Goal: Communication & Community: Answer question/provide support

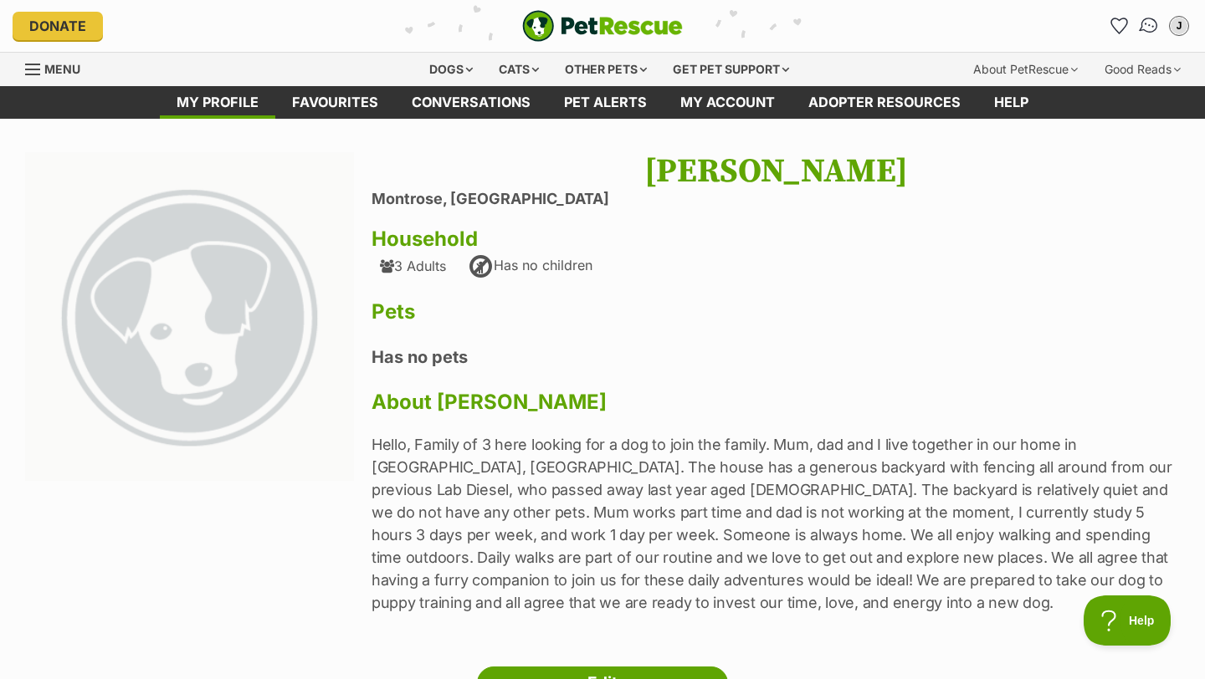
click at [1141, 25] on img "Conversations" at bounding box center [1149, 26] width 23 height 22
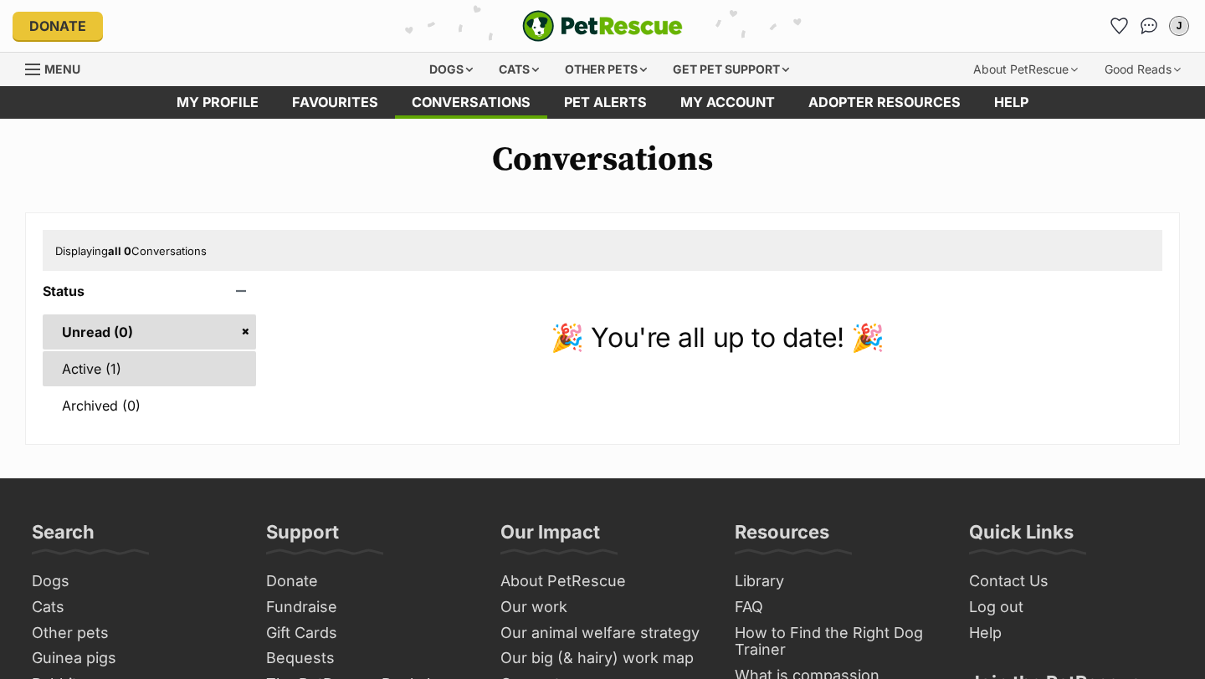
click at [192, 374] on link "Active (1)" at bounding box center [149, 368] width 213 height 35
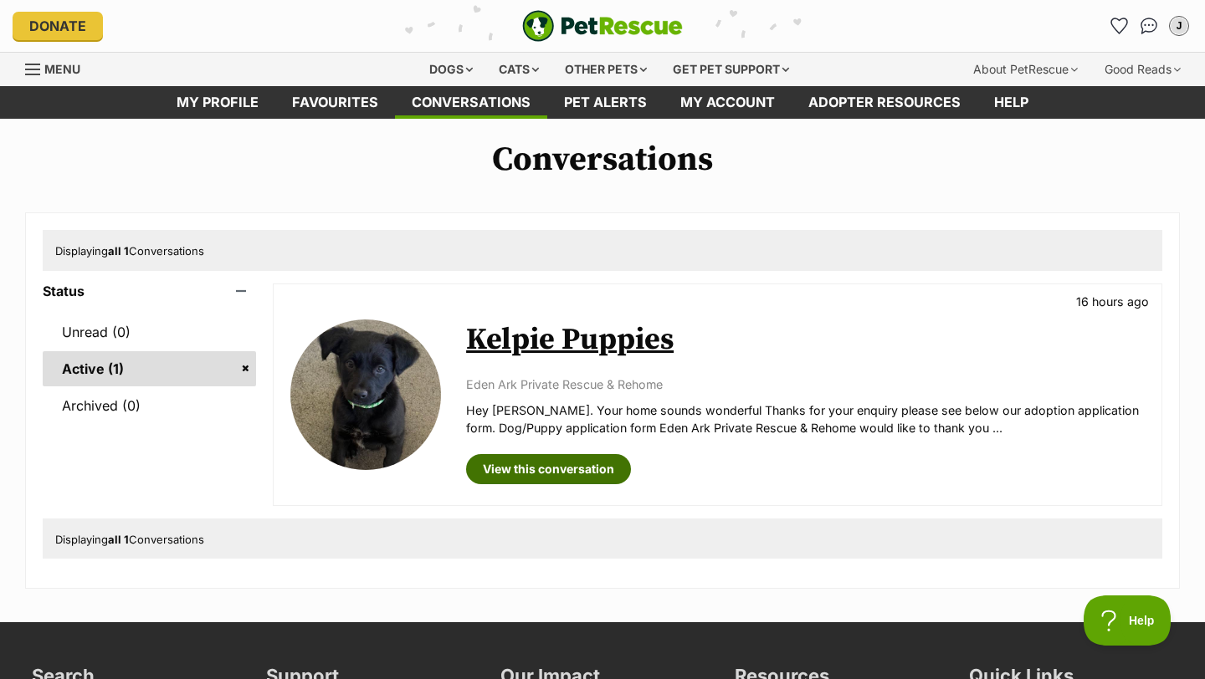
click at [537, 465] on link "View this conversation" at bounding box center [548, 469] width 165 height 30
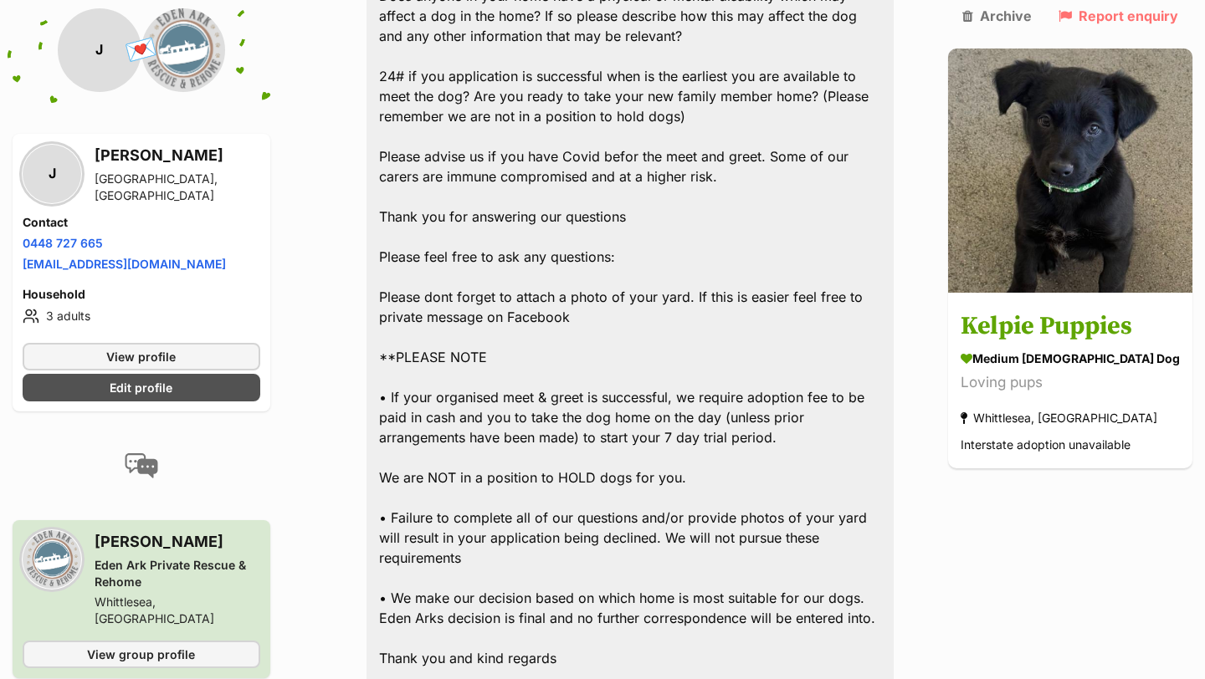
scroll to position [3890, 0]
paste textarea "First name: Jamie Surname: Fichtner contact number: 0448727665 Preferred time o…"
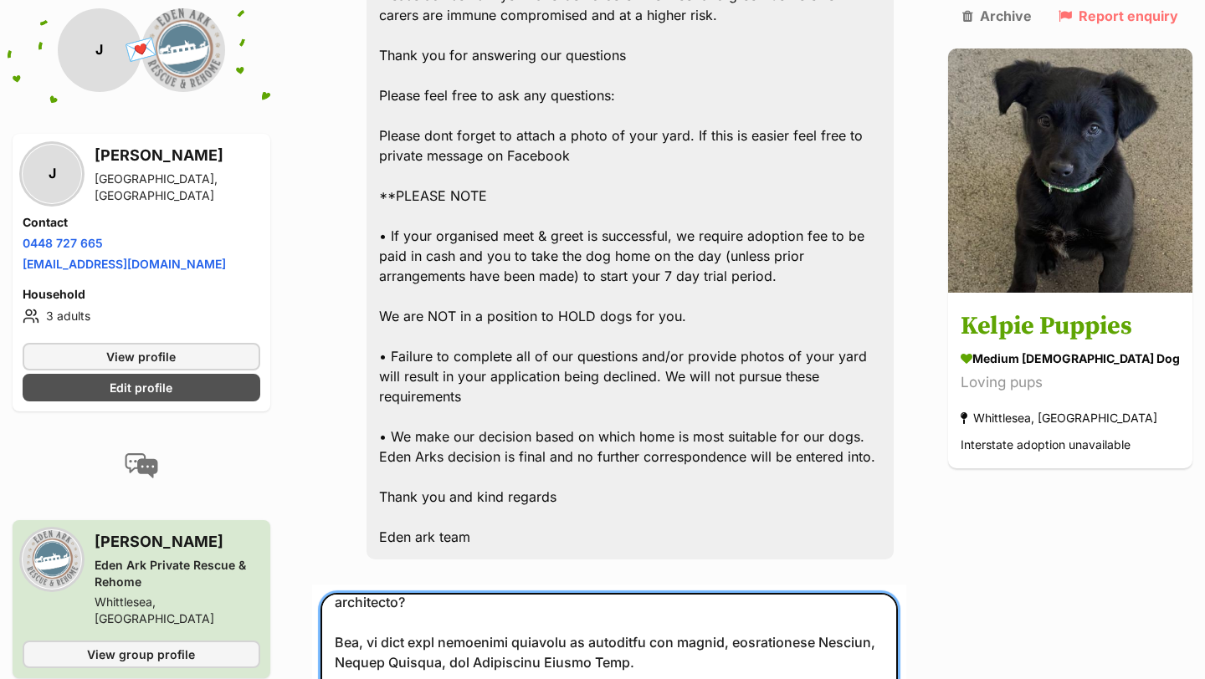
scroll to position [438, 0]
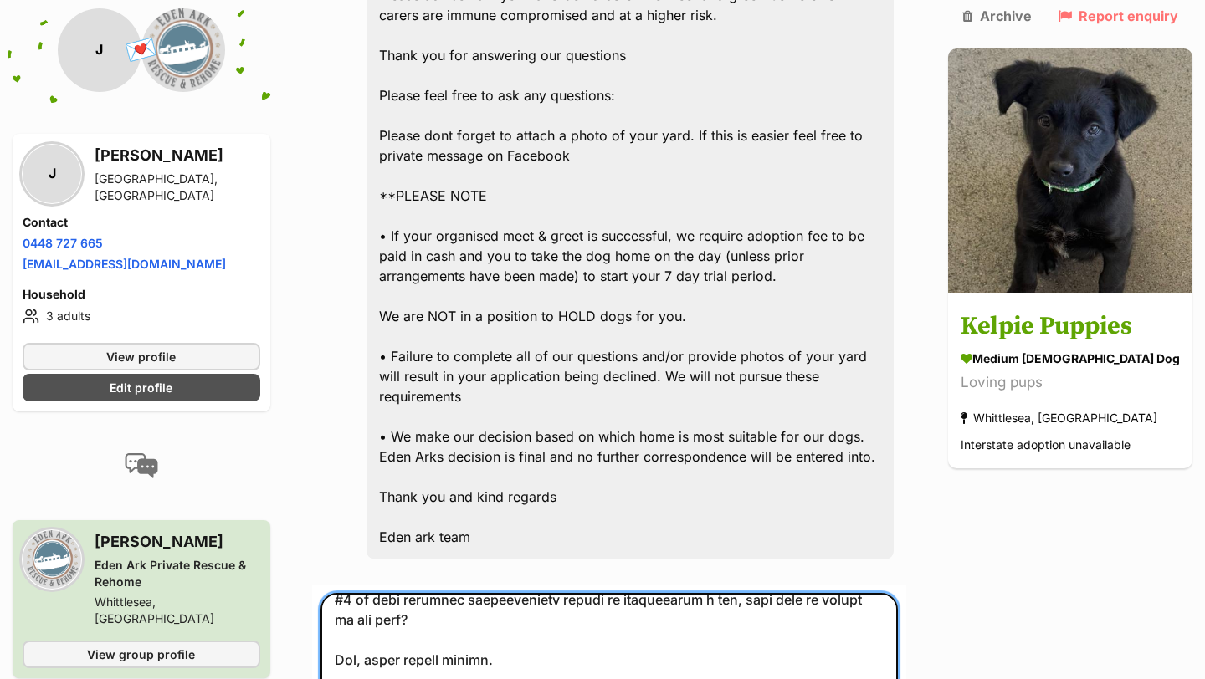
scroll to position [688, 0]
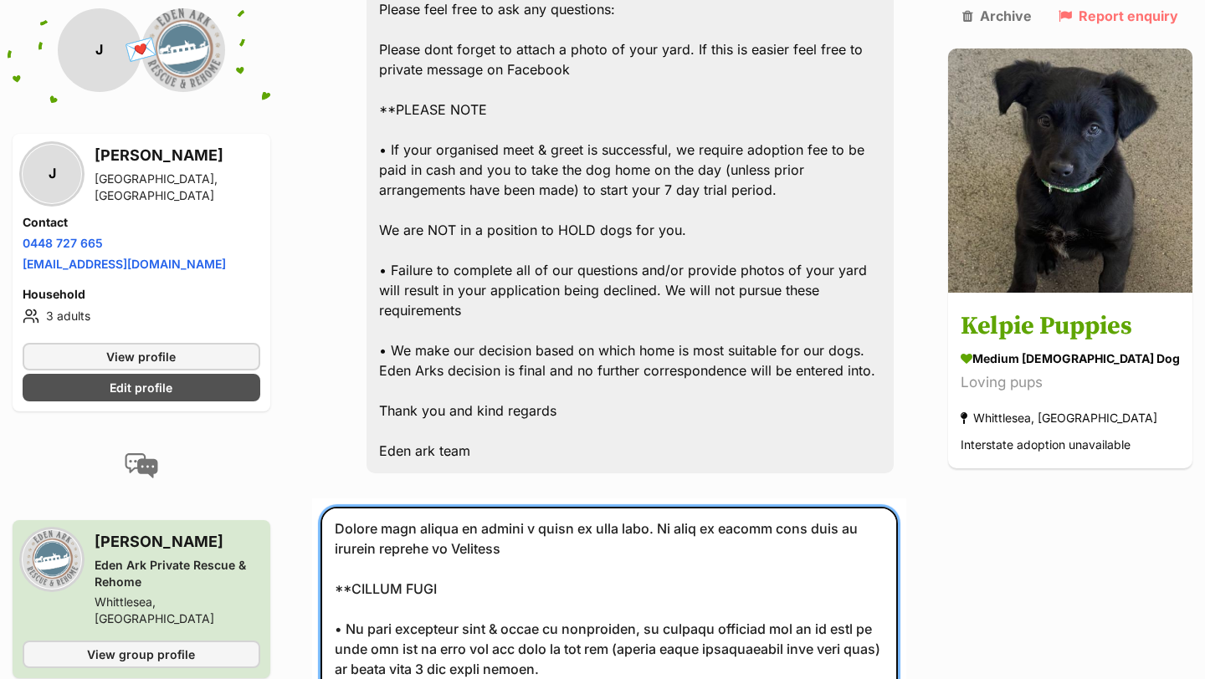
scroll to position [3591, 0]
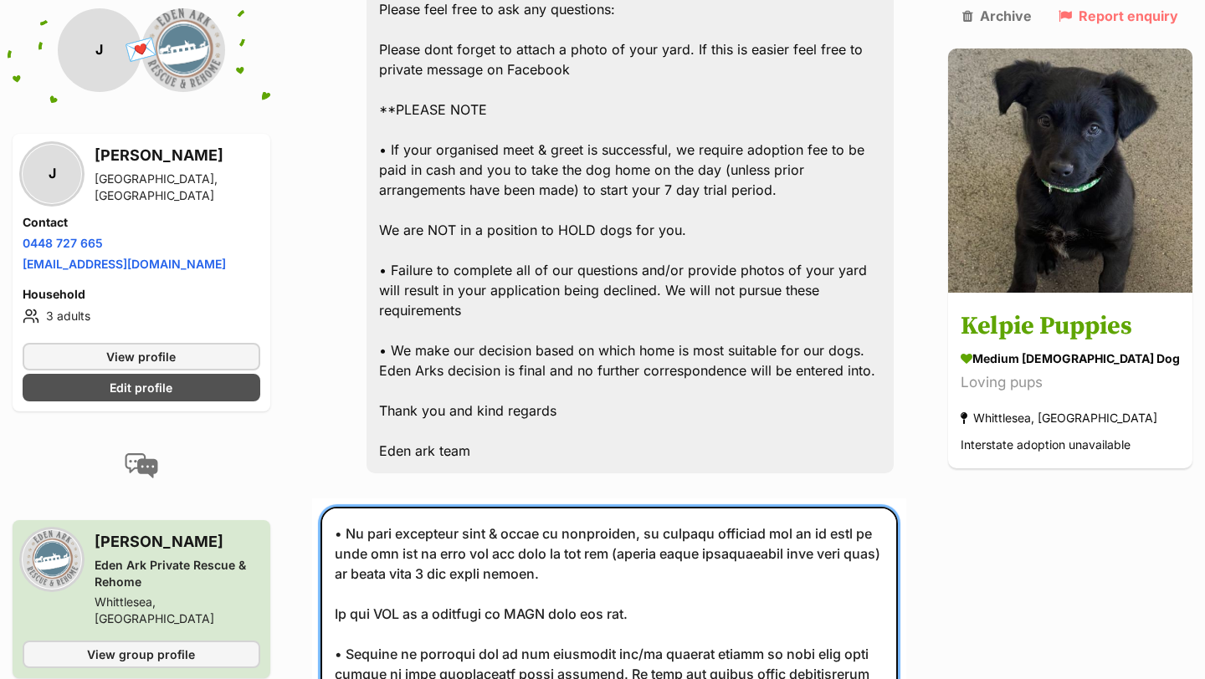
drag, startPoint x: 348, startPoint y: 404, endPoint x: 511, endPoint y: 641, distance: 287.5
click at [511, 641] on form "Add attachment Submit For your own safety, always communicate via the PetRescue…" at bounding box center [609, 692] width 594 height 387
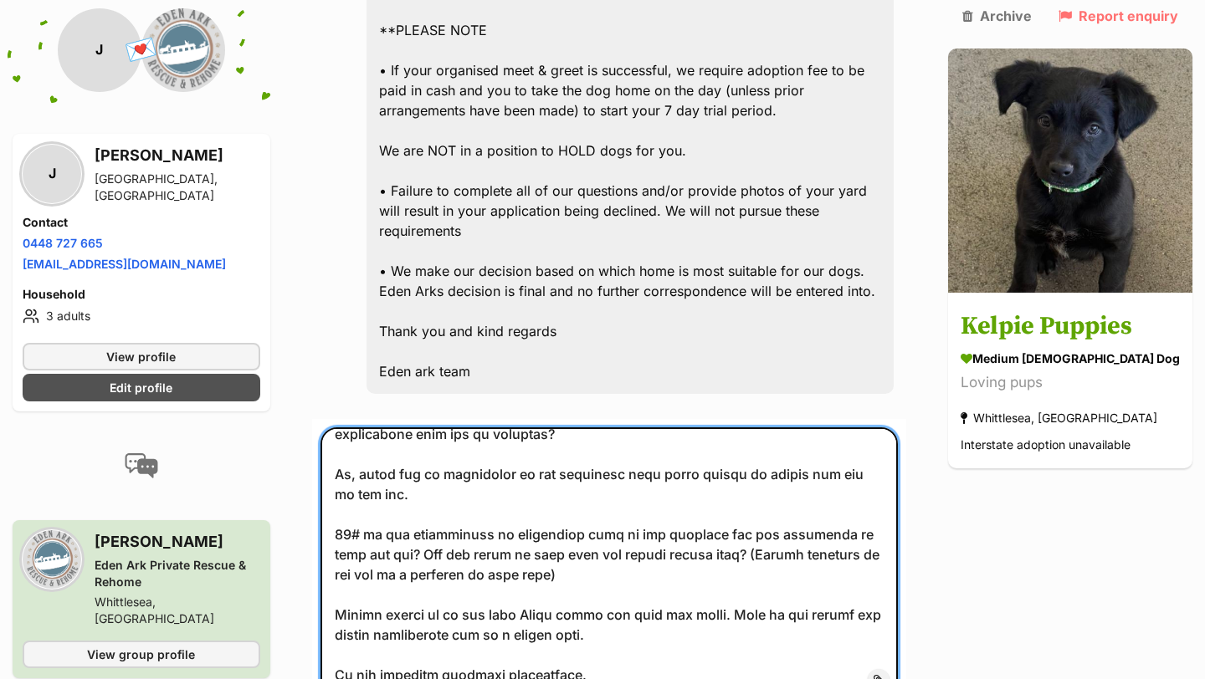
scroll to position [4220, 0]
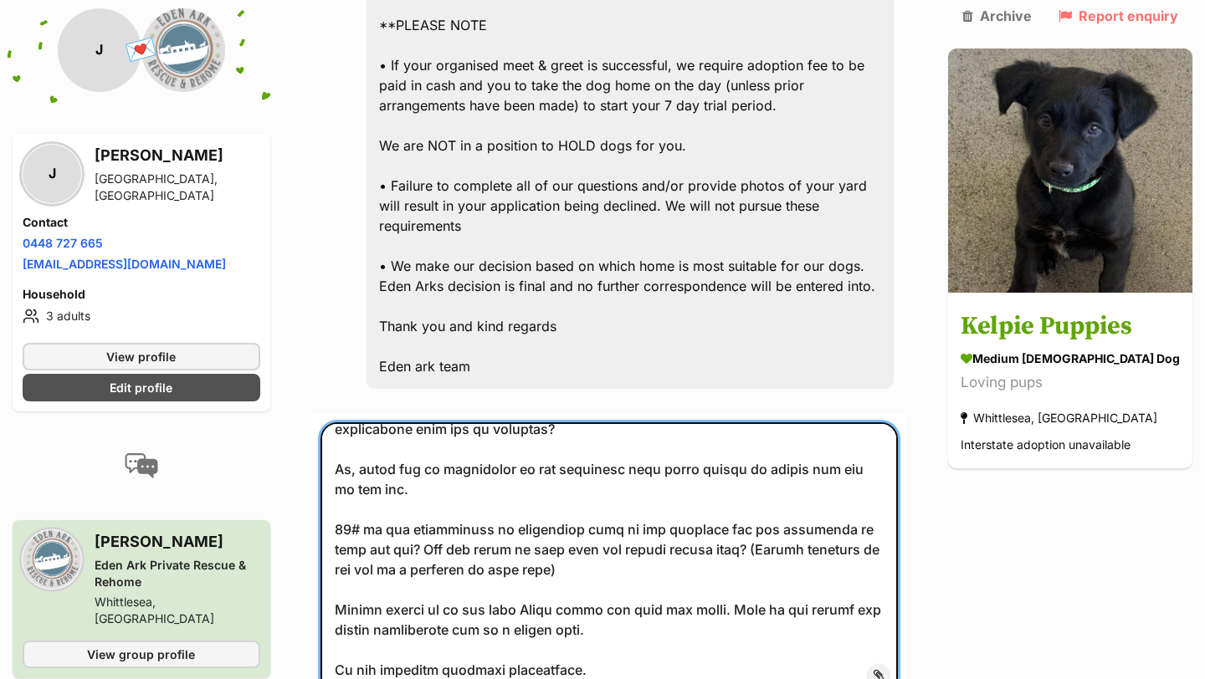
click at [898, 499] on textarea at bounding box center [608, 558] width 577 height 272
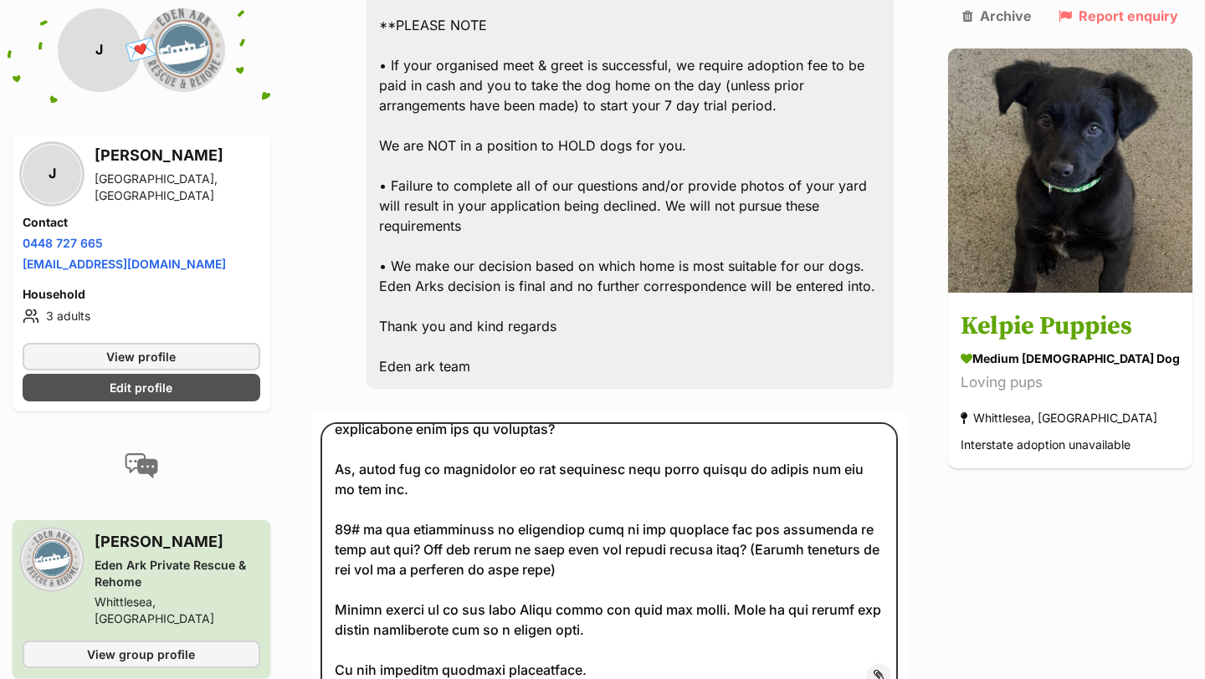
click at [914, 668] on span "Add attachment" at bounding box center [936, 674] width 90 height 13
click at [0, 0] on input "Add attachment" at bounding box center [0, 0] width 0 height 0
click at [891, 668] on span "Add attachment" at bounding box center [936, 674] width 90 height 13
click at [0, 0] on input "Add attachment" at bounding box center [0, 0] width 0 height 0
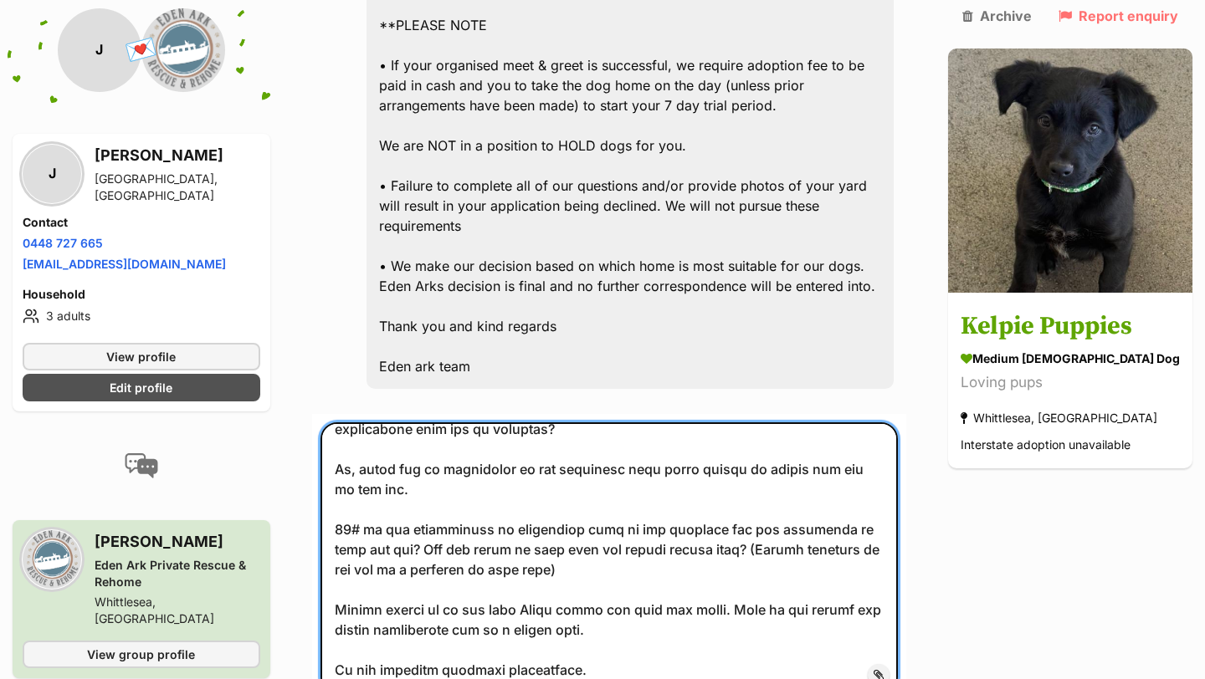
click at [692, 457] on textarea at bounding box center [608, 558] width 577 height 272
click at [542, 492] on textarea at bounding box center [608, 558] width 577 height 272
click at [740, 493] on textarea at bounding box center [608, 558] width 577 height 272
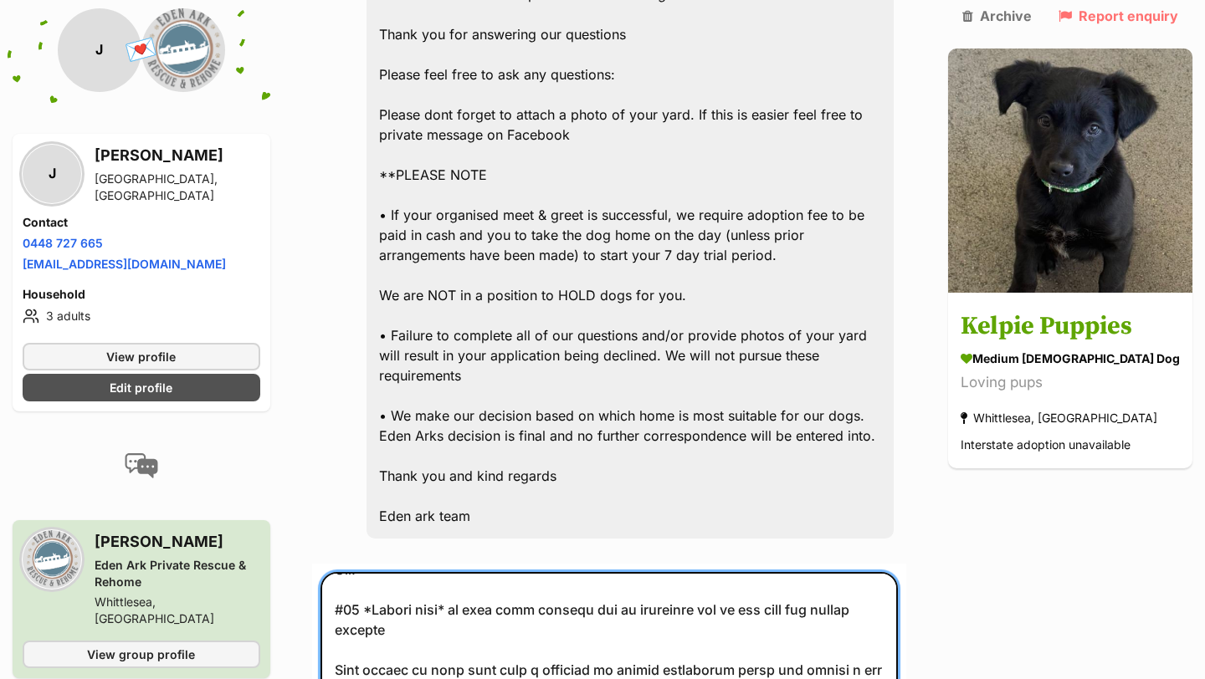
scroll to position [3170, 0]
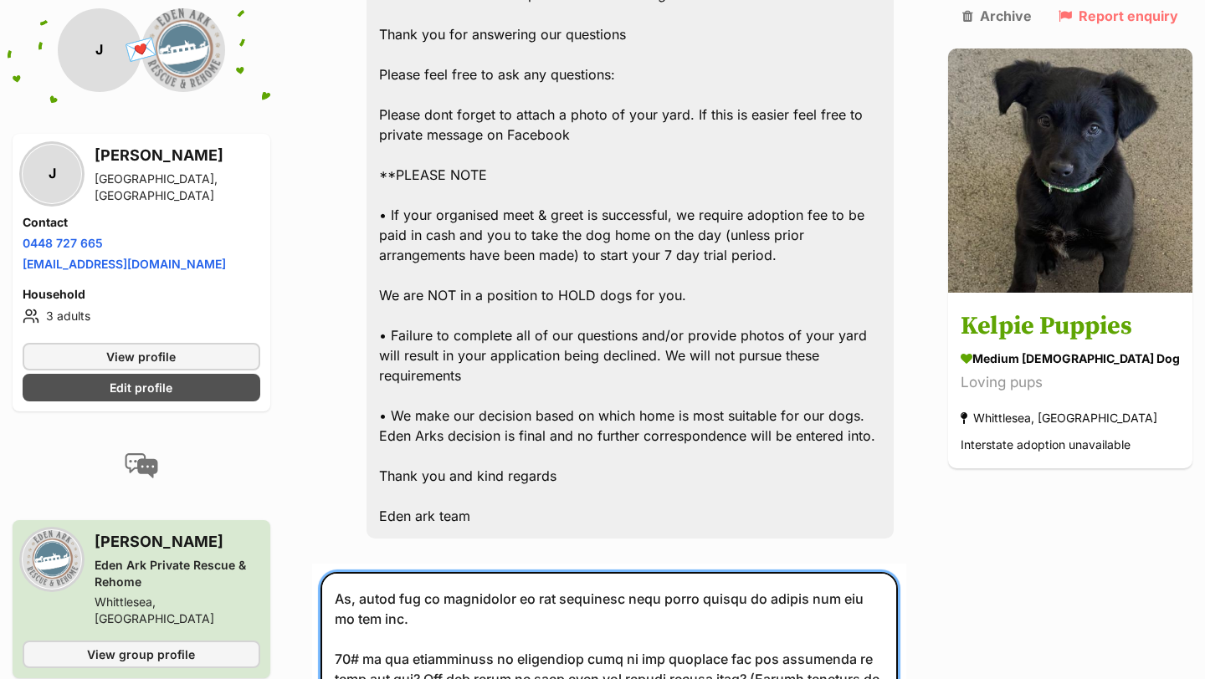
drag, startPoint x: 798, startPoint y: 618, endPoint x: 423, endPoint y: 633, distance: 375.1
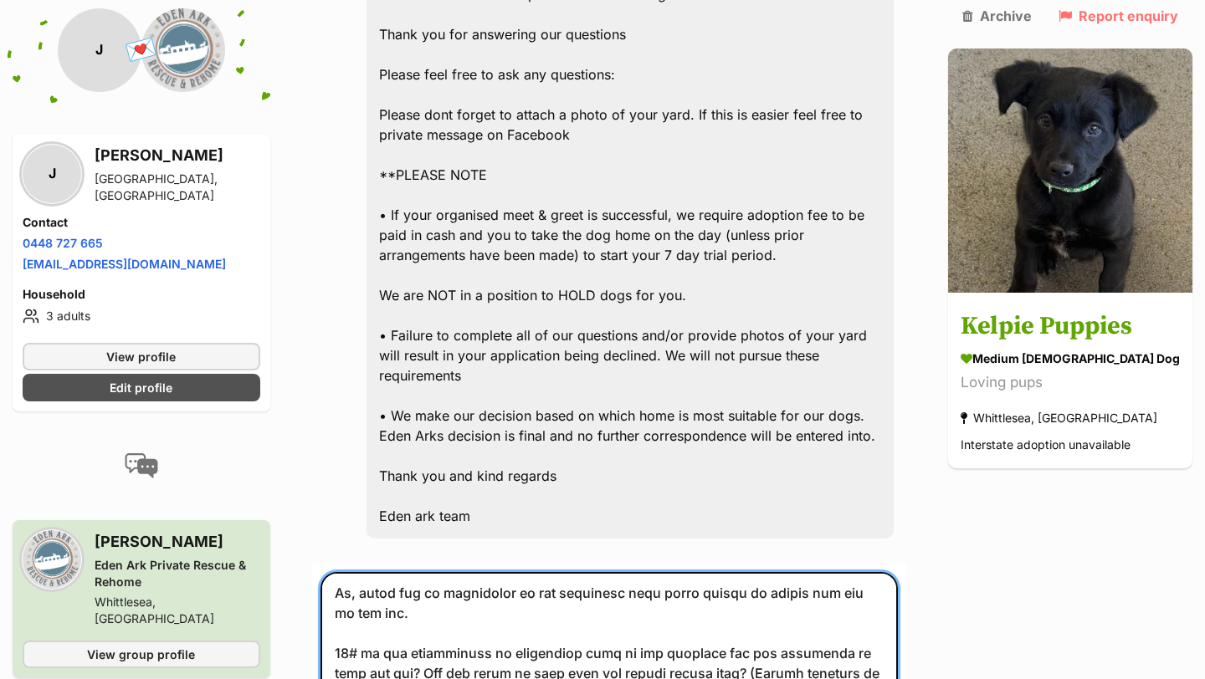
scroll to position [3210, 0]
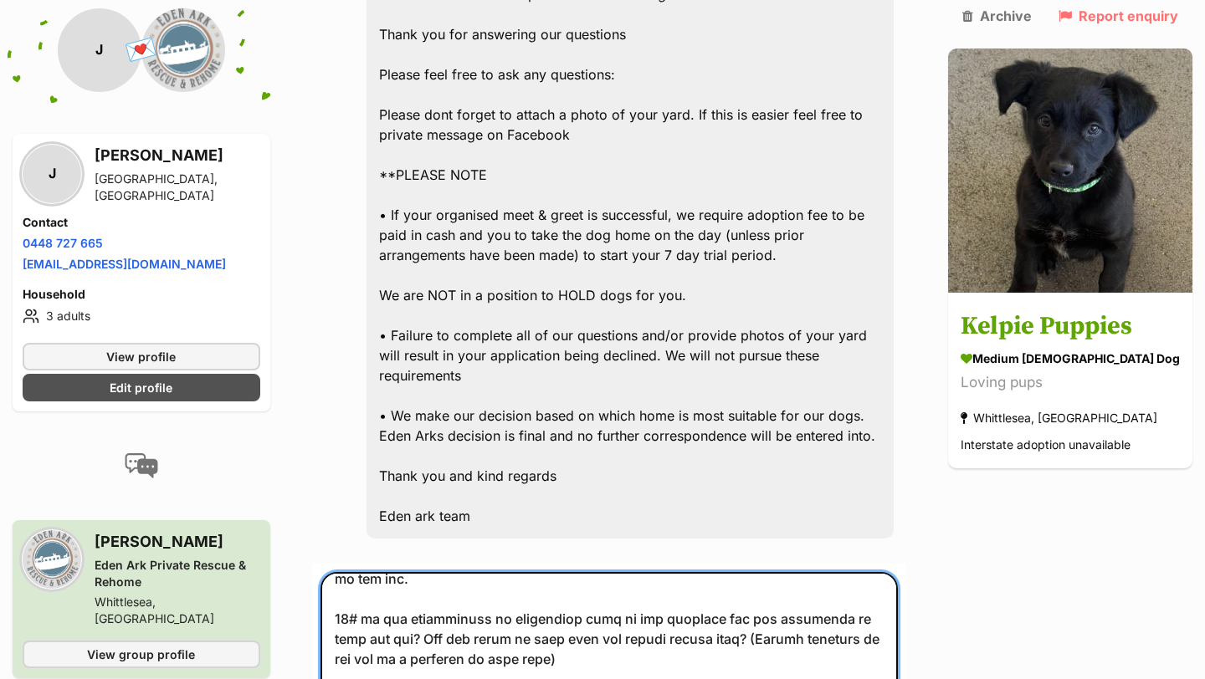
drag, startPoint x: 849, startPoint y: 576, endPoint x: 799, endPoint y: 576, distance: 50.2
drag, startPoint x: 395, startPoint y: 596, endPoint x: 346, endPoint y: 596, distance: 48.5
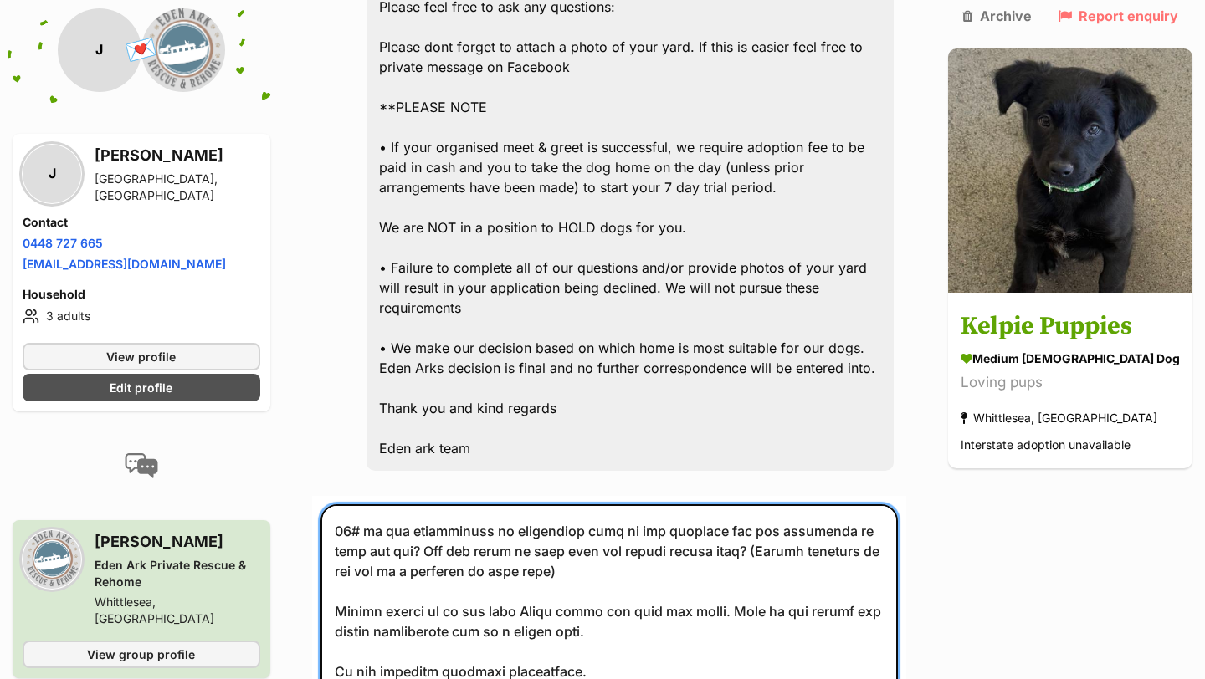
scroll to position [4143, 0]
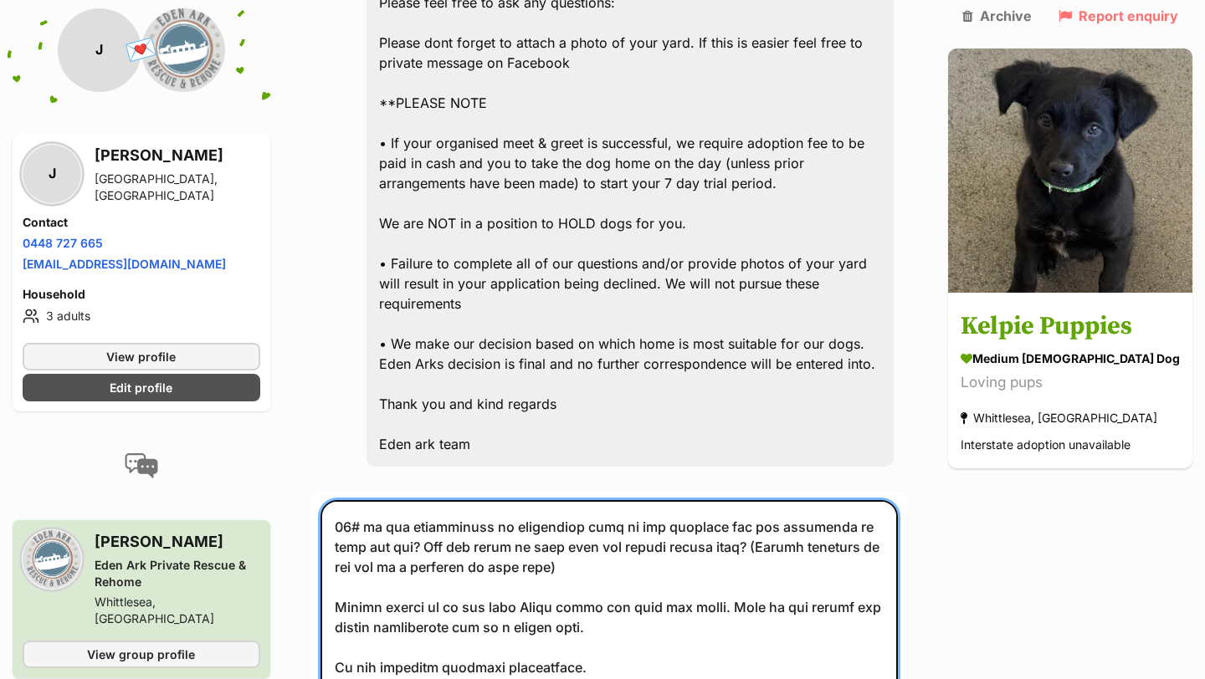
type textarea "First name: Jamie Surname: Fichtner contact number: 0448727665 Preferred time o…"
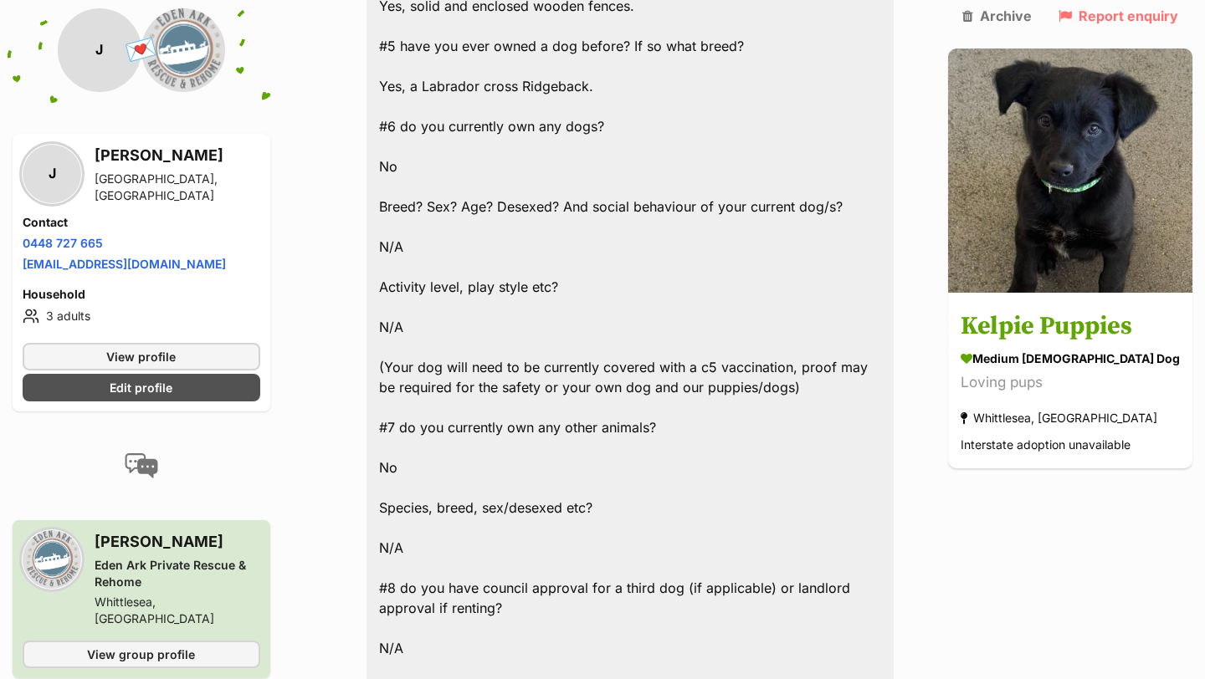
scroll to position [5501, 0]
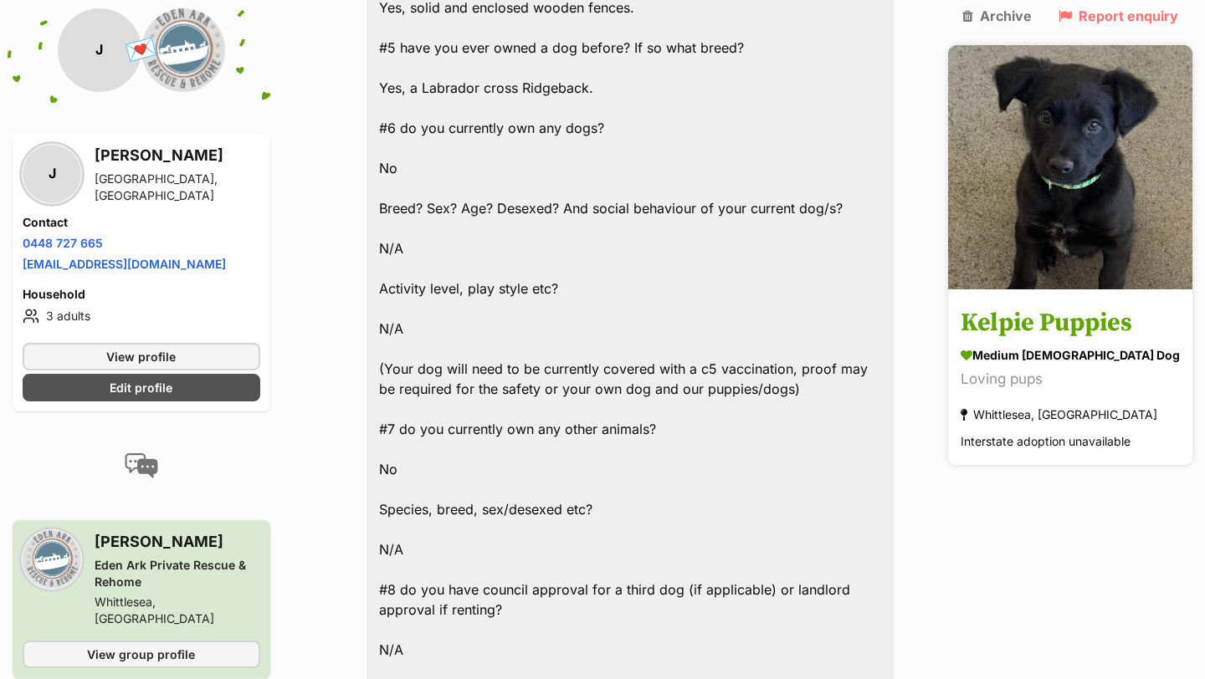
click at [1069, 305] on h3 "Kelpie Puppies" at bounding box center [1069, 324] width 219 height 38
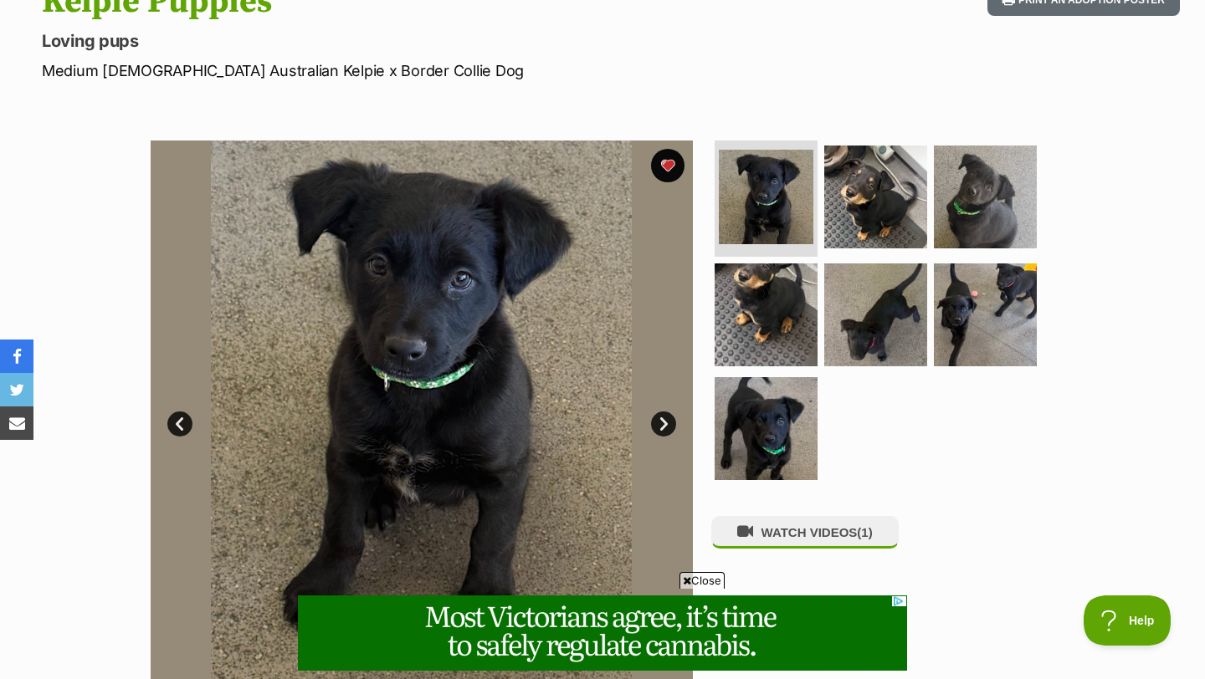
scroll to position [15, 0]
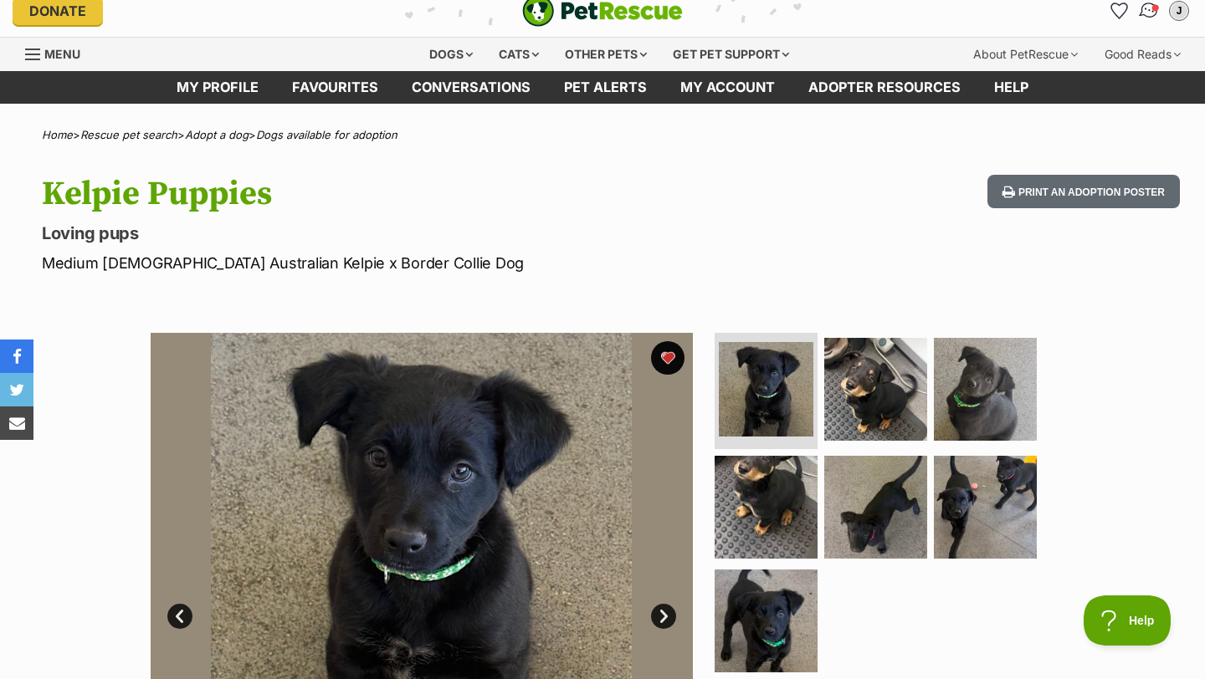
click at [1140, 16] on img "Conversations" at bounding box center [1149, 11] width 23 height 22
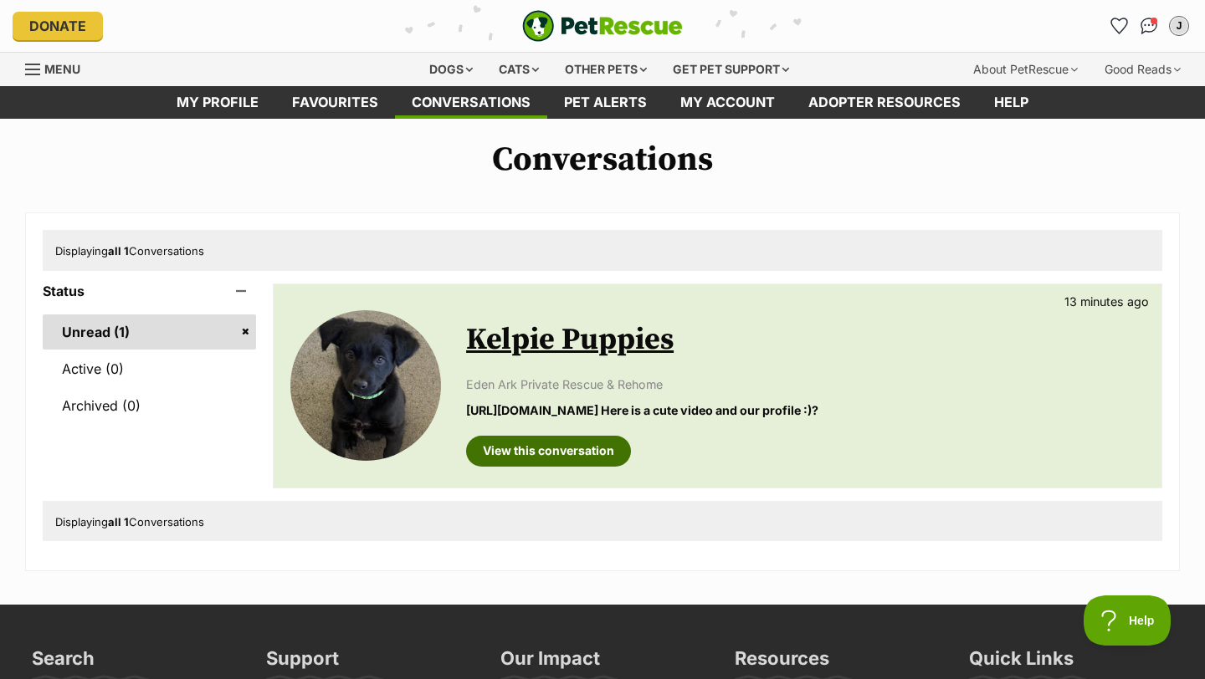
click at [494, 448] on link "View this conversation" at bounding box center [548, 451] width 165 height 30
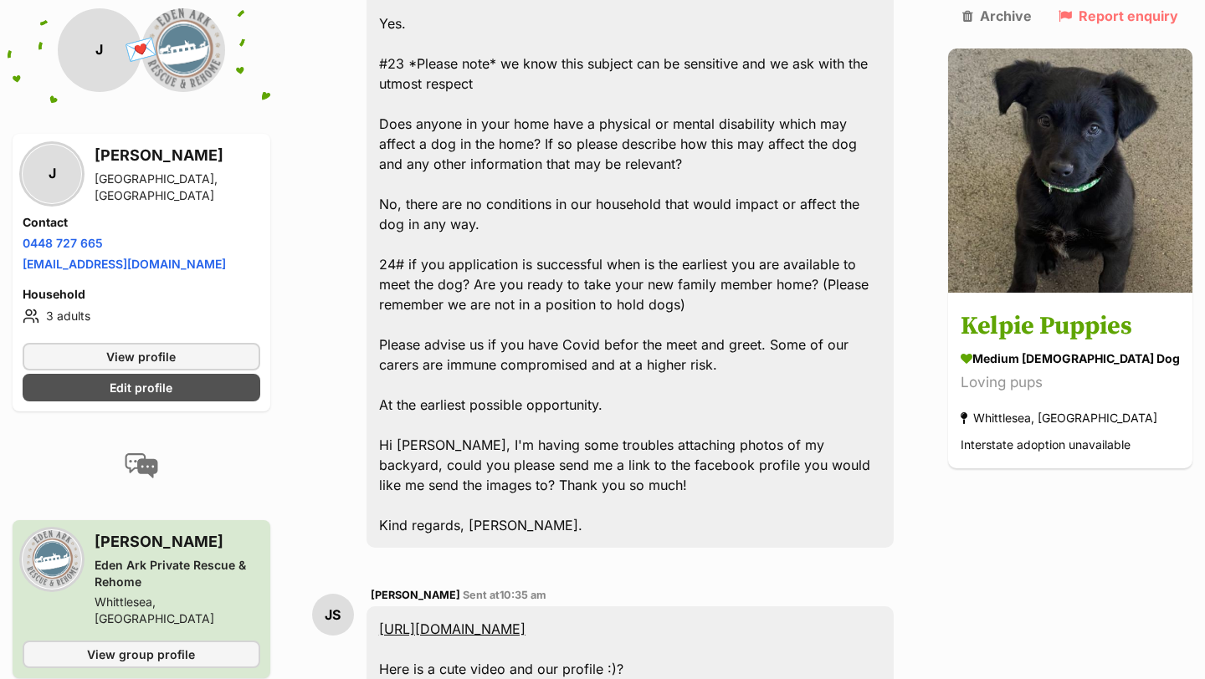
scroll to position [7909, 0]
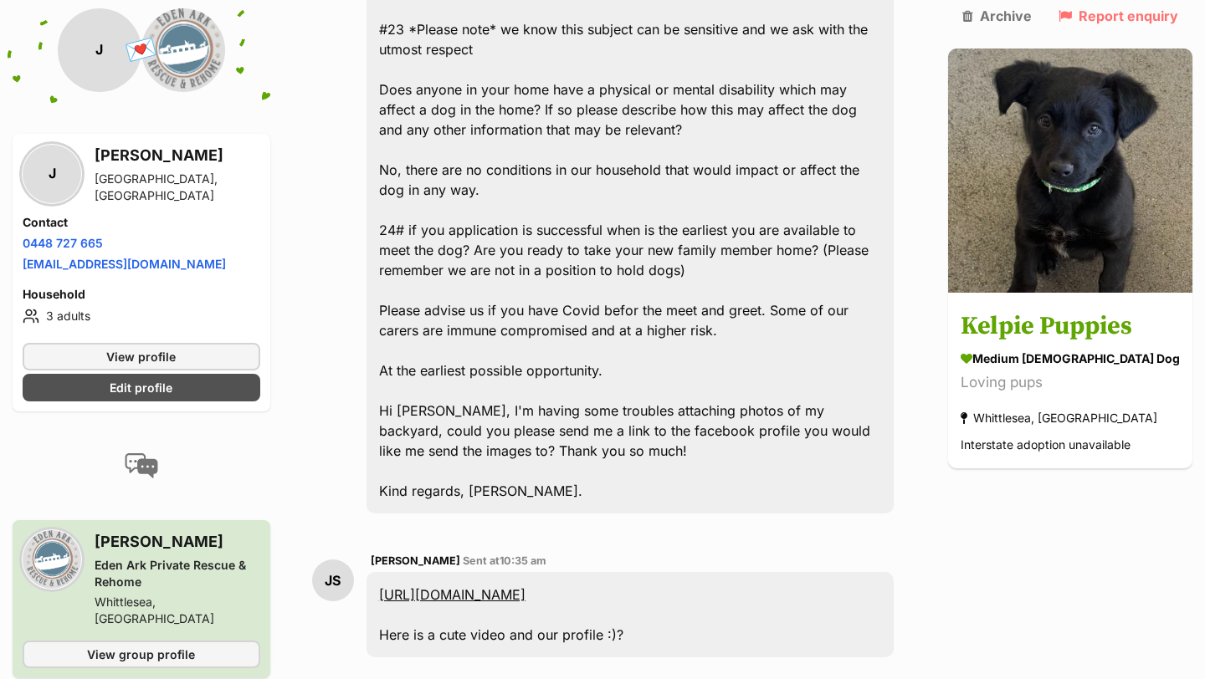
click at [525, 586] on link "https://fb.watch/BHqmraJC3s/" at bounding box center [452, 594] width 146 height 17
type textarea "Thats just too cute! Ive sent an email through the link on your profile"
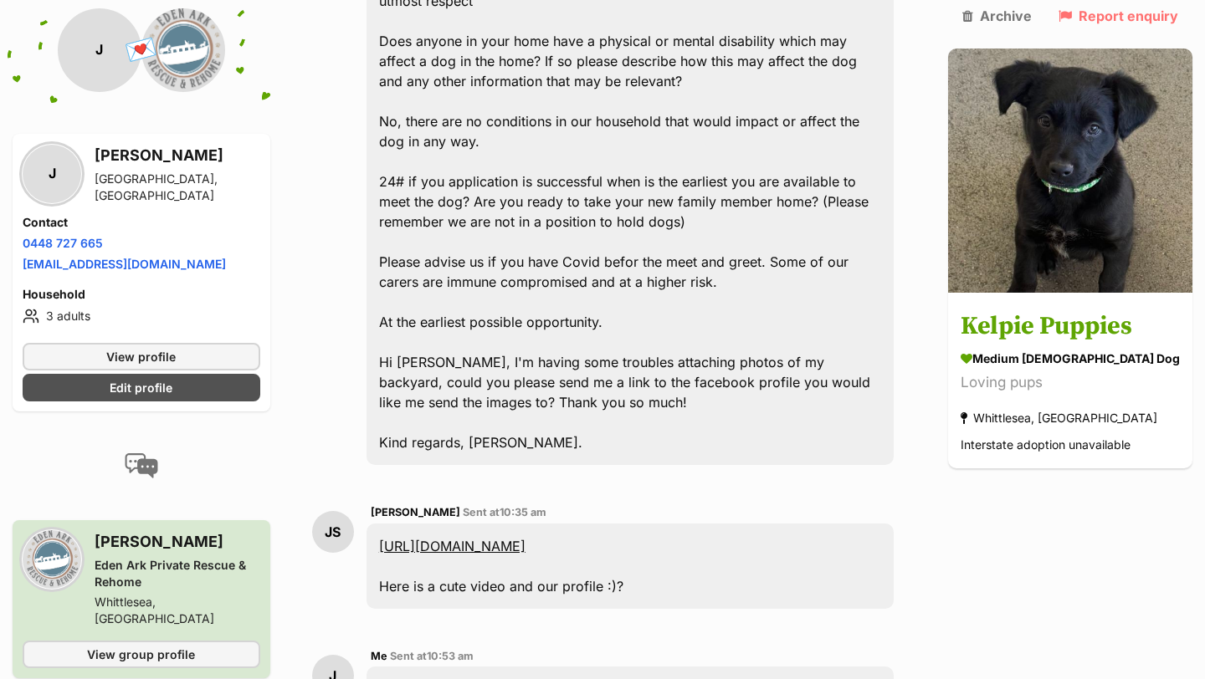
scroll to position [7959, 0]
click at [68, 153] on div "J" at bounding box center [52, 174] width 59 height 59
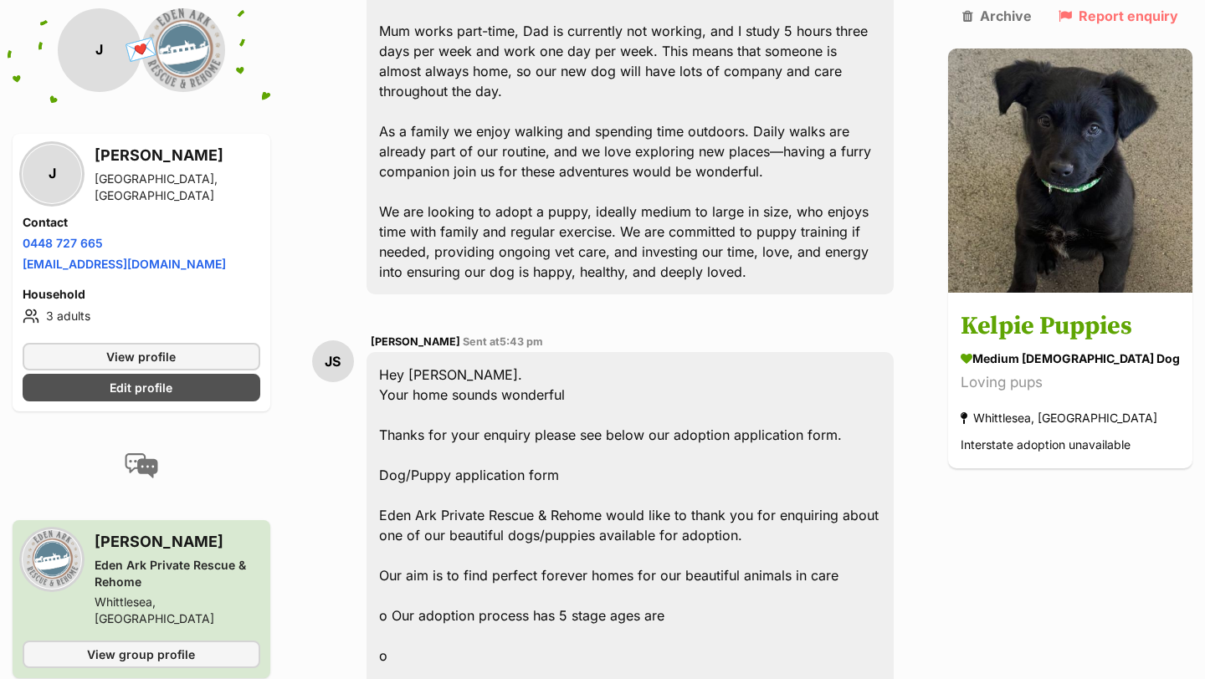
scroll to position [0, 0]
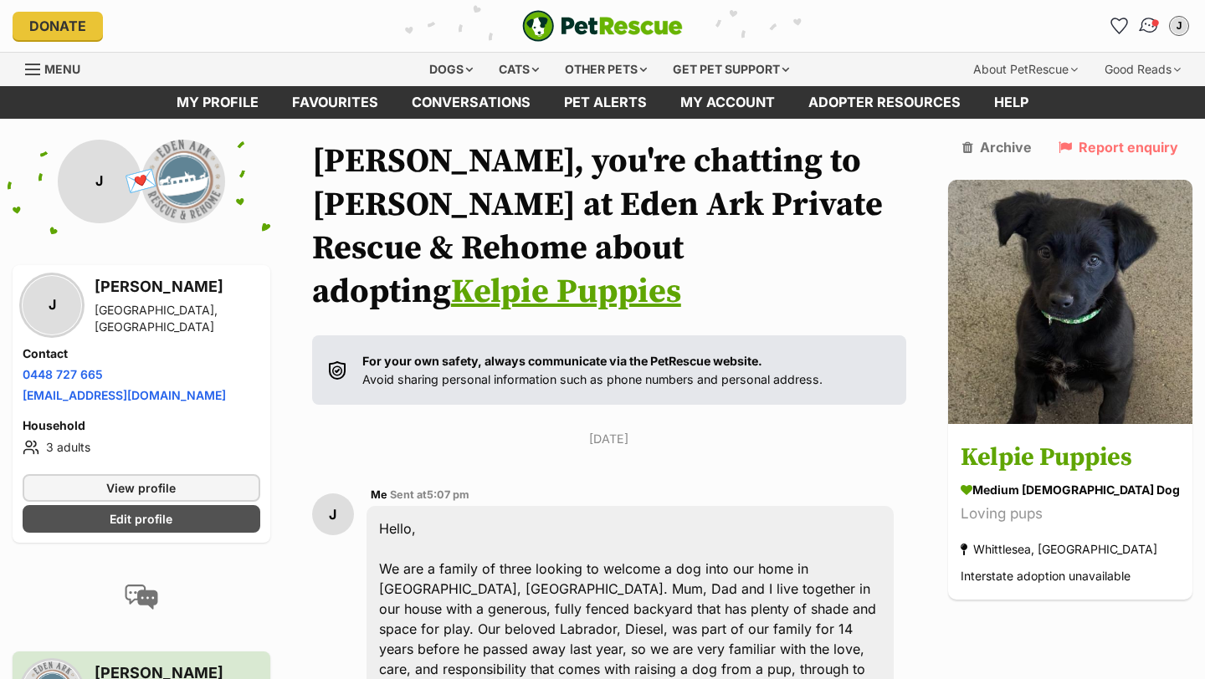
click at [1144, 21] on img "Conversations" at bounding box center [1149, 26] width 23 height 22
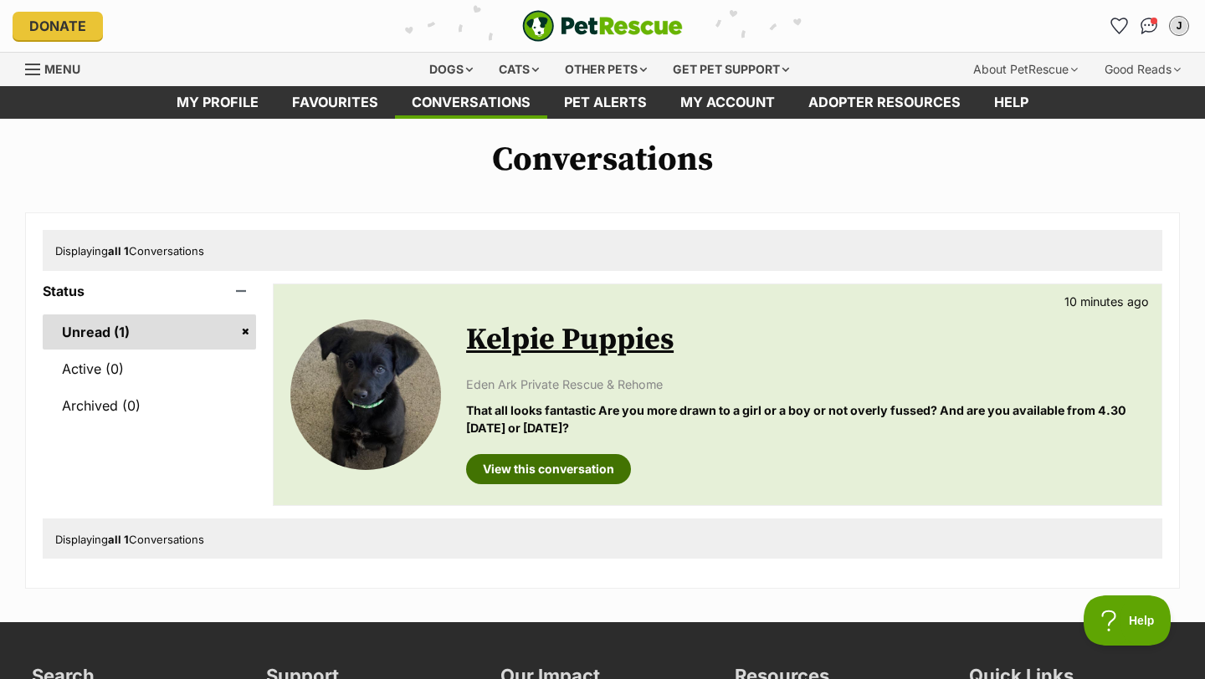
click at [551, 473] on link "View this conversation" at bounding box center [548, 469] width 165 height 30
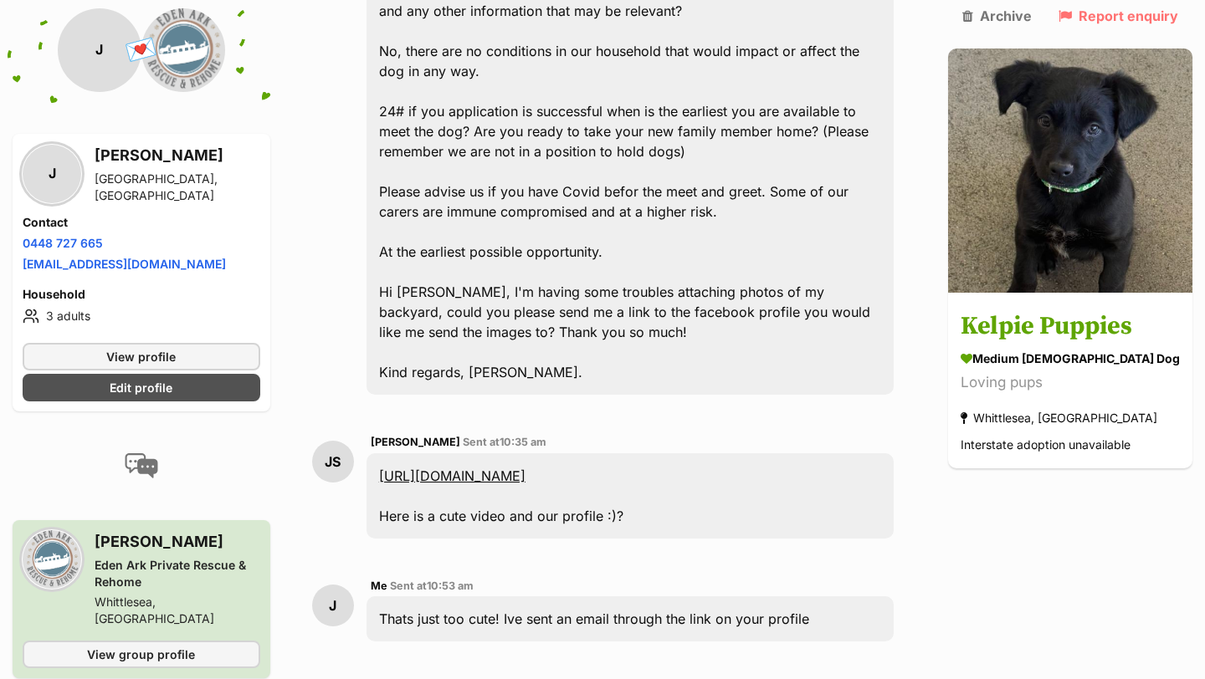
scroll to position [8029, 0]
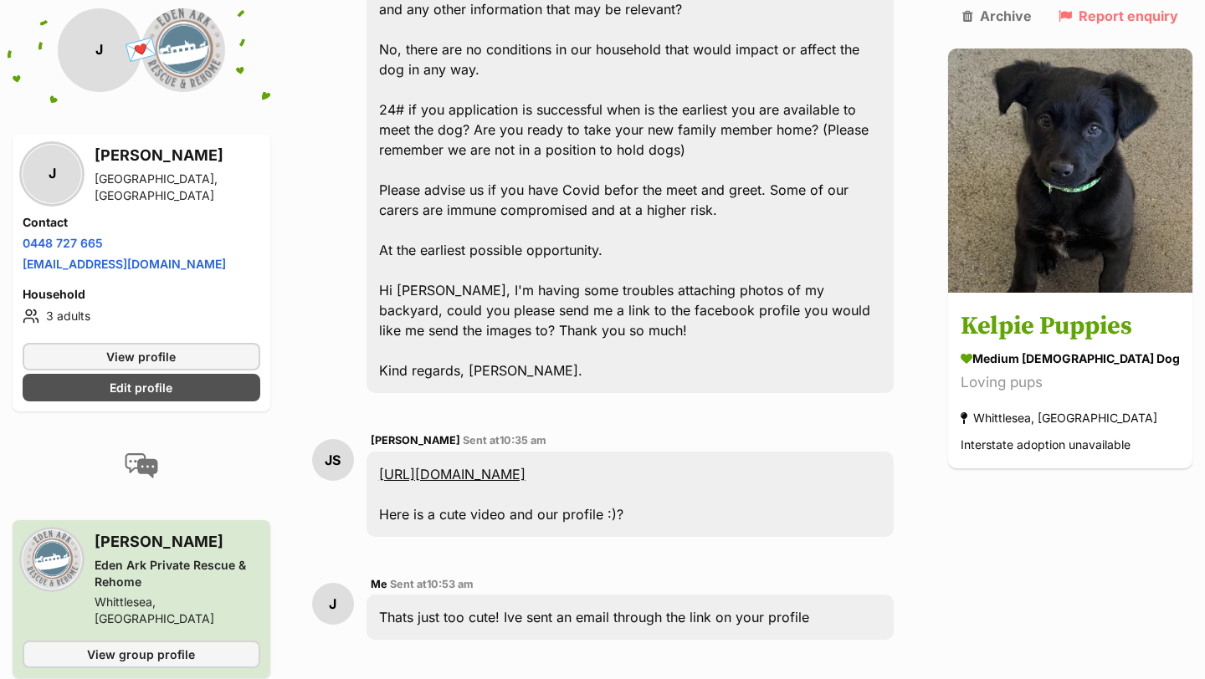
drag, startPoint x: 898, startPoint y: 604, endPoint x: 898, endPoint y: 613, distance: 9.2
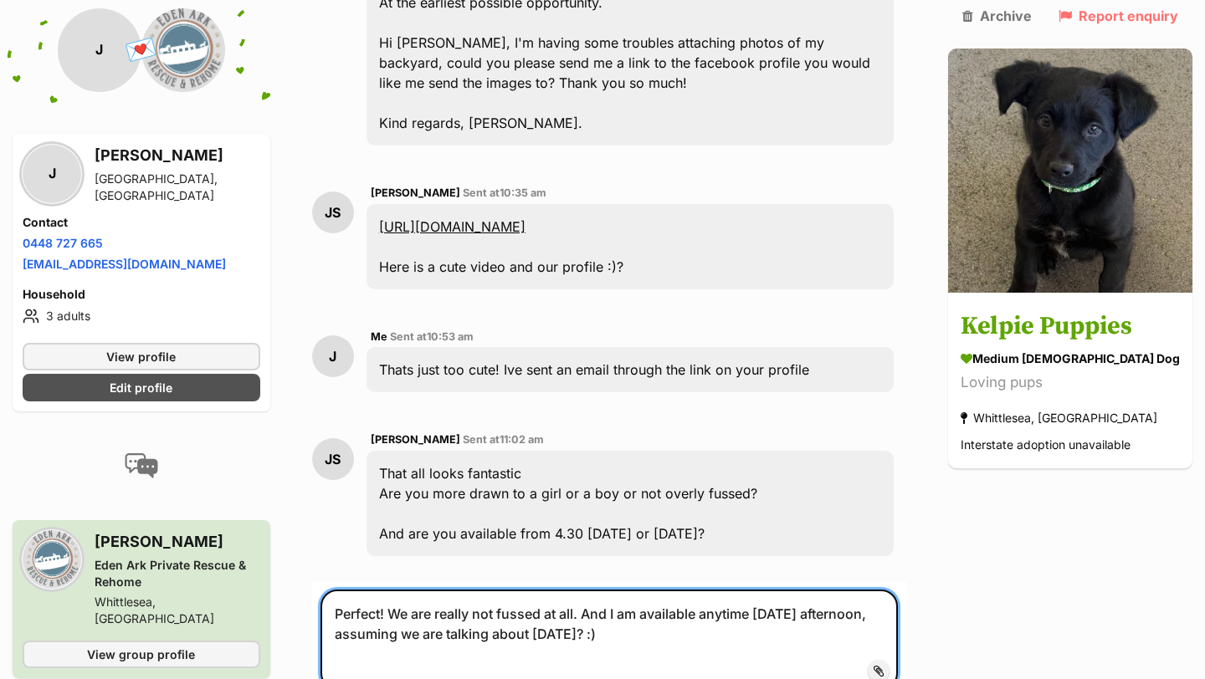
scroll to position [8380, 0]
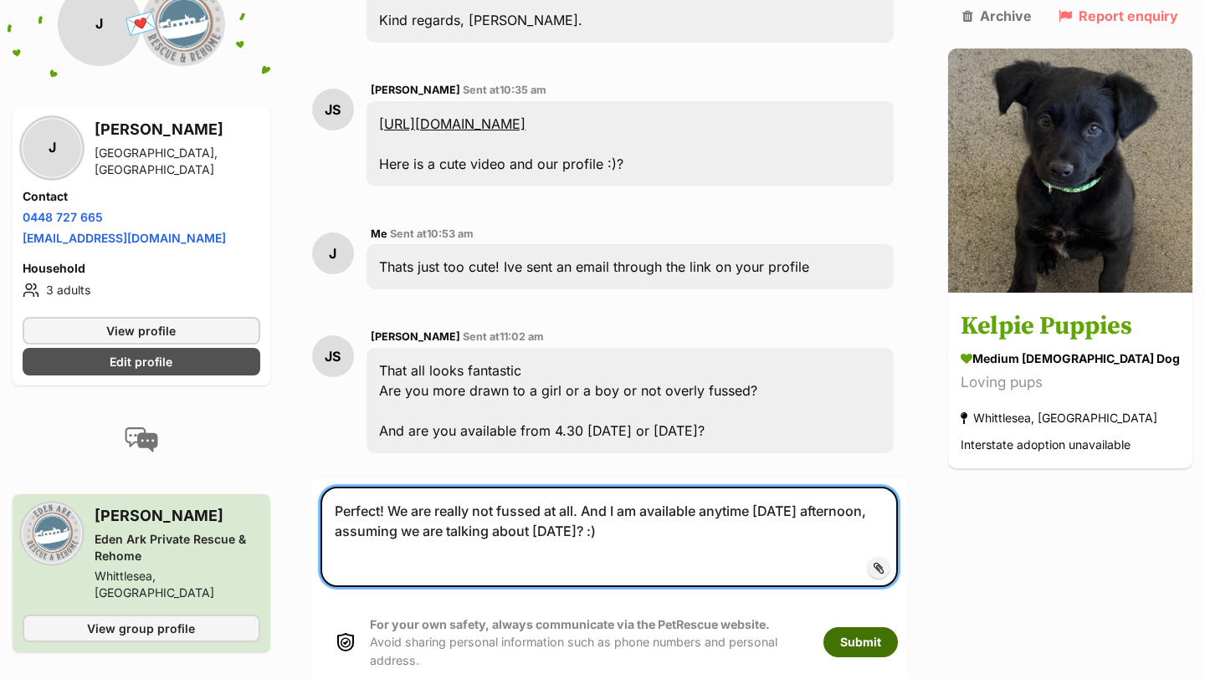
type textarea "Perfect! We are really not fussed at all. And I am available anytime Tuesday af…"
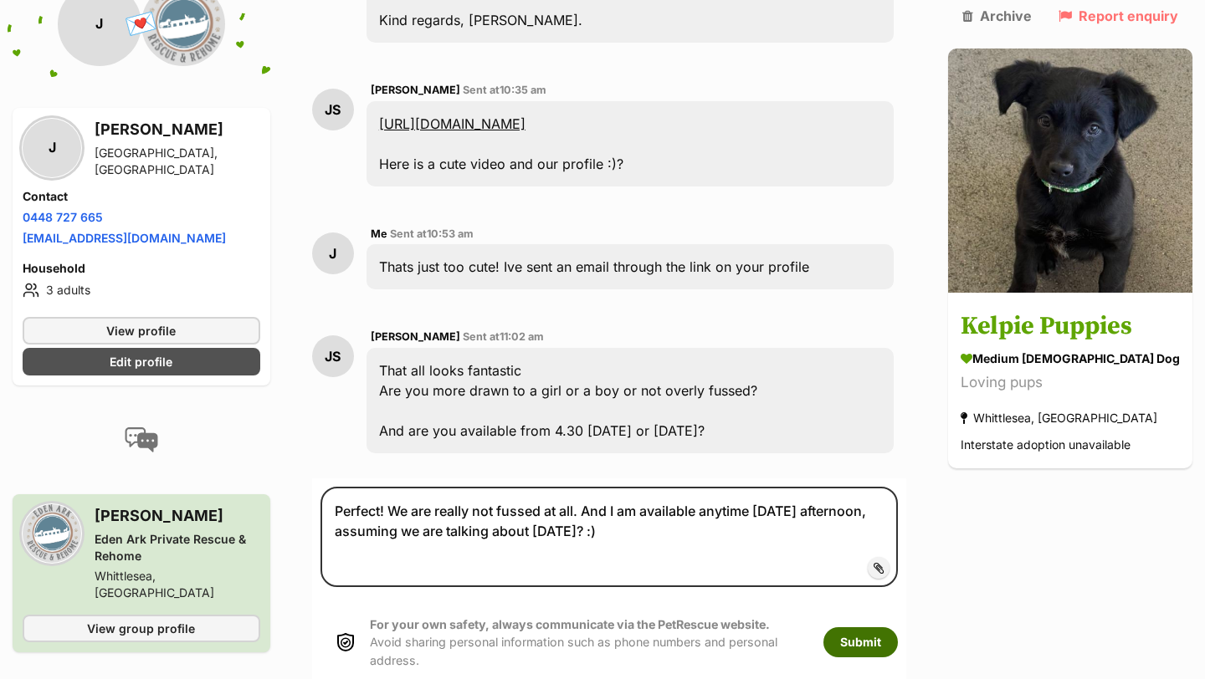
click at [897, 627] on button "Submit" at bounding box center [860, 642] width 74 height 30
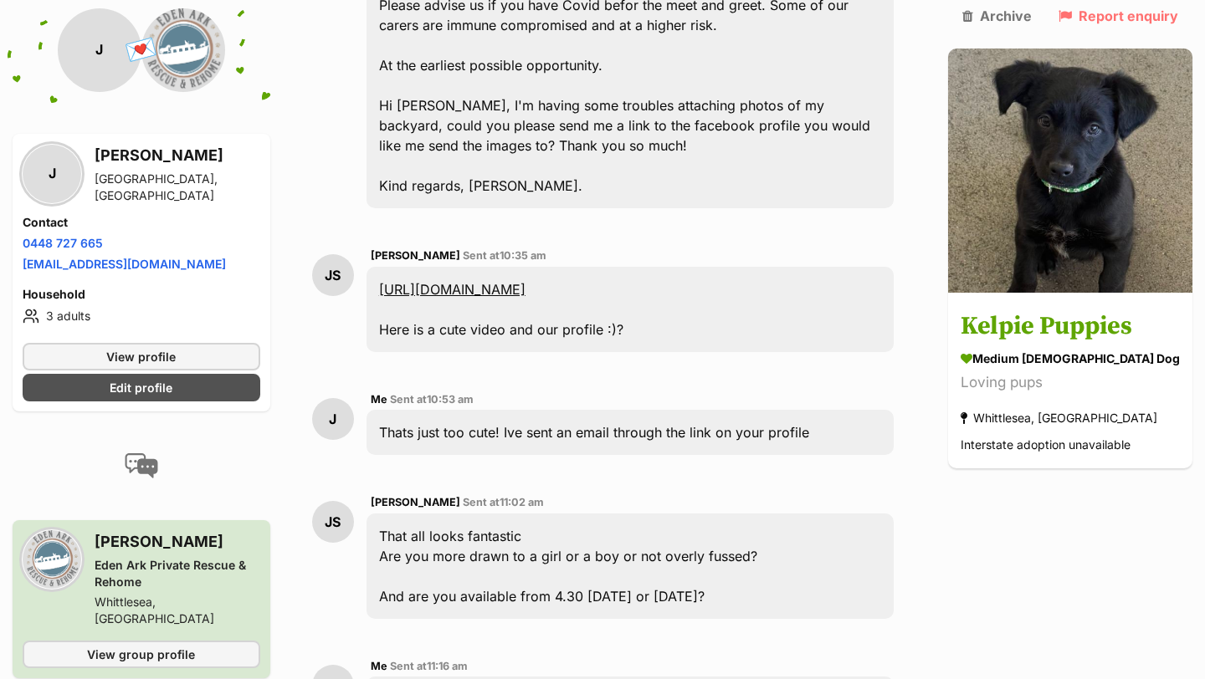
scroll to position [8124, 0]
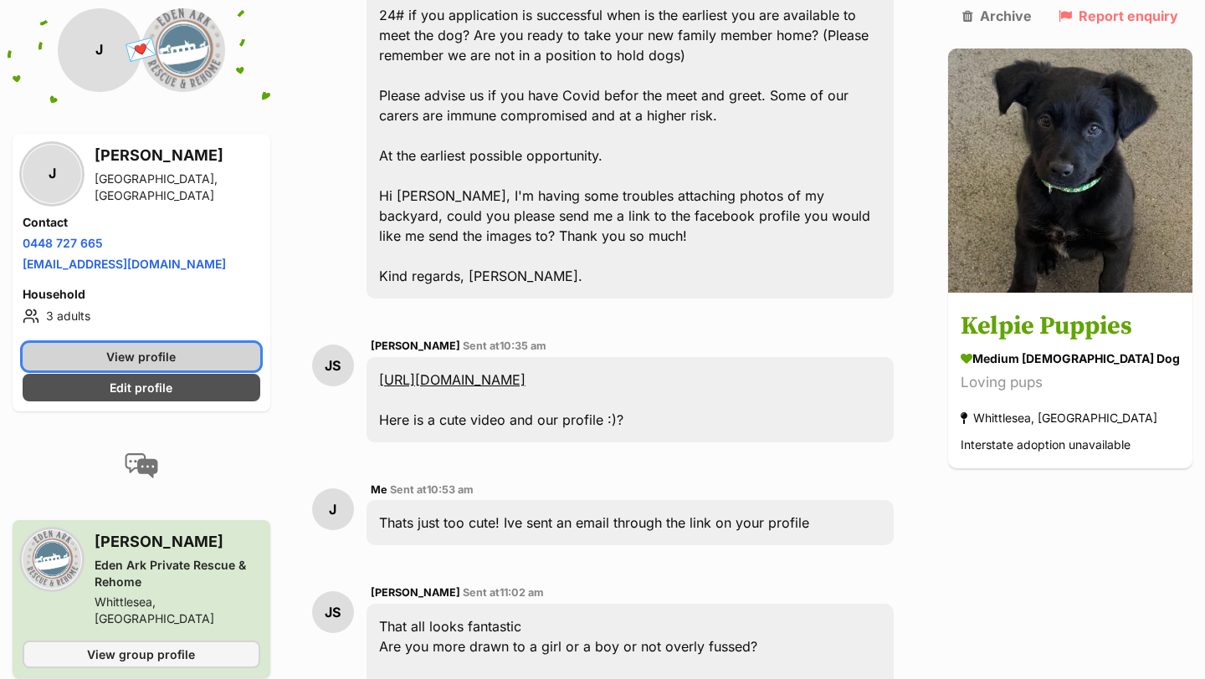
click at [160, 351] on span "View profile" at bounding box center [140, 357] width 69 height 18
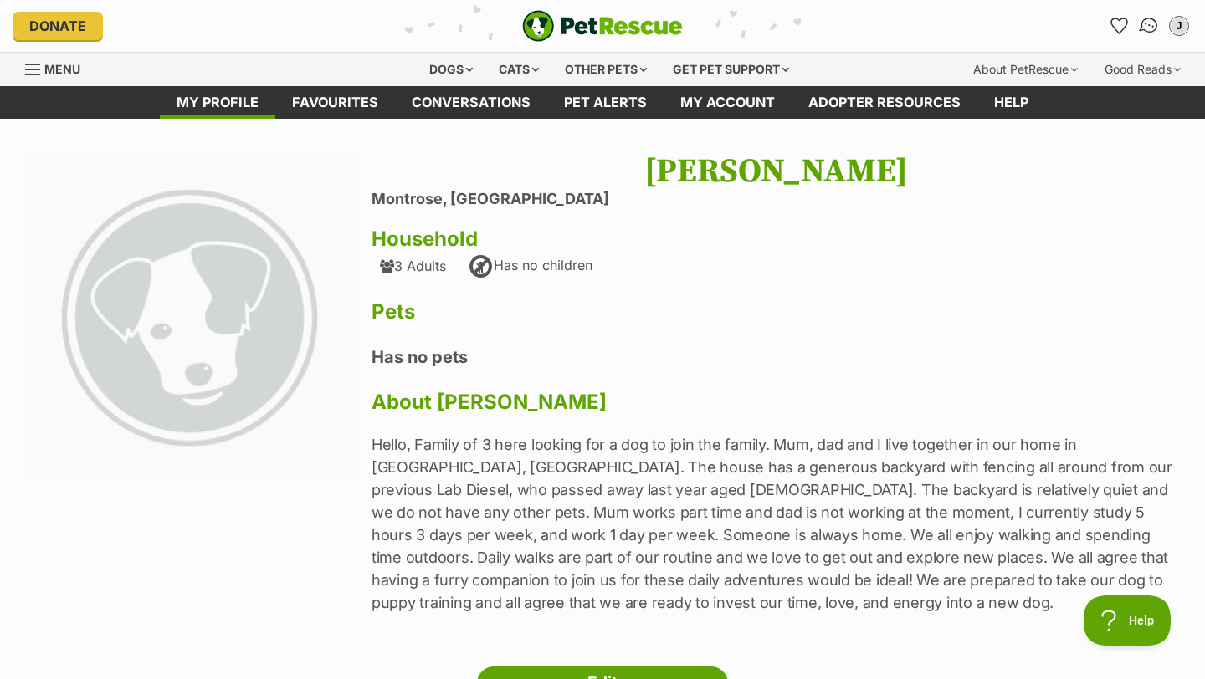
click at [1149, 28] on img "Conversations" at bounding box center [1149, 26] width 23 height 22
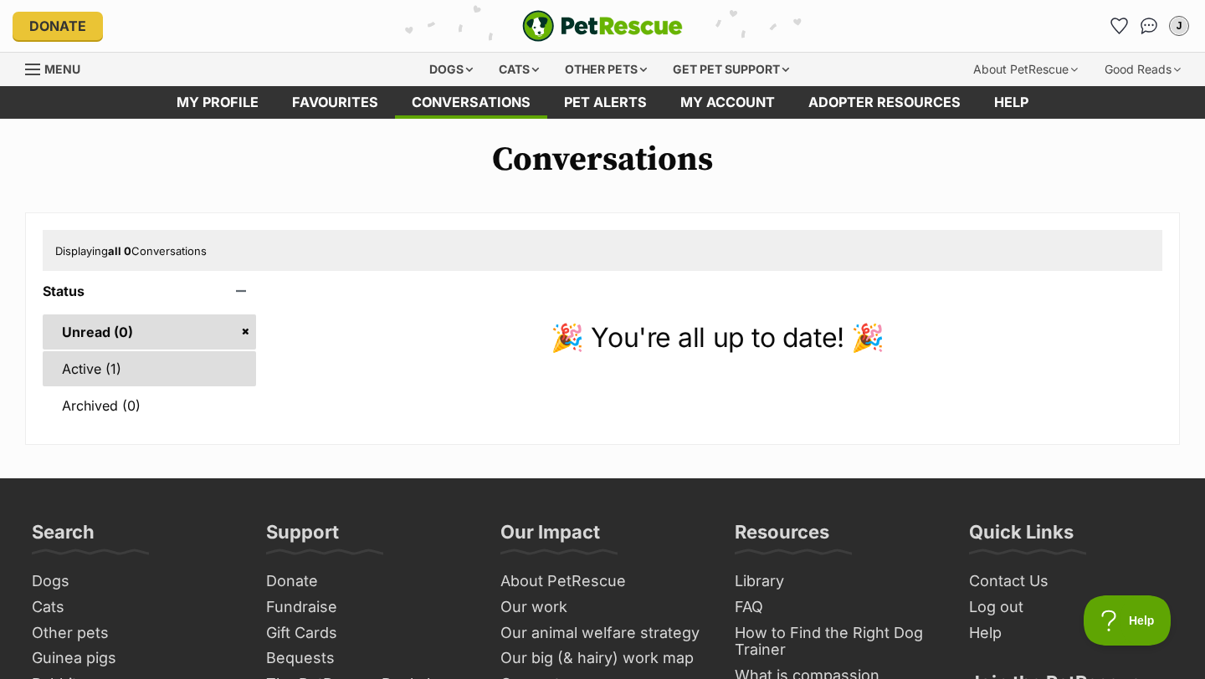
click at [207, 360] on link "Active (1)" at bounding box center [149, 368] width 213 height 35
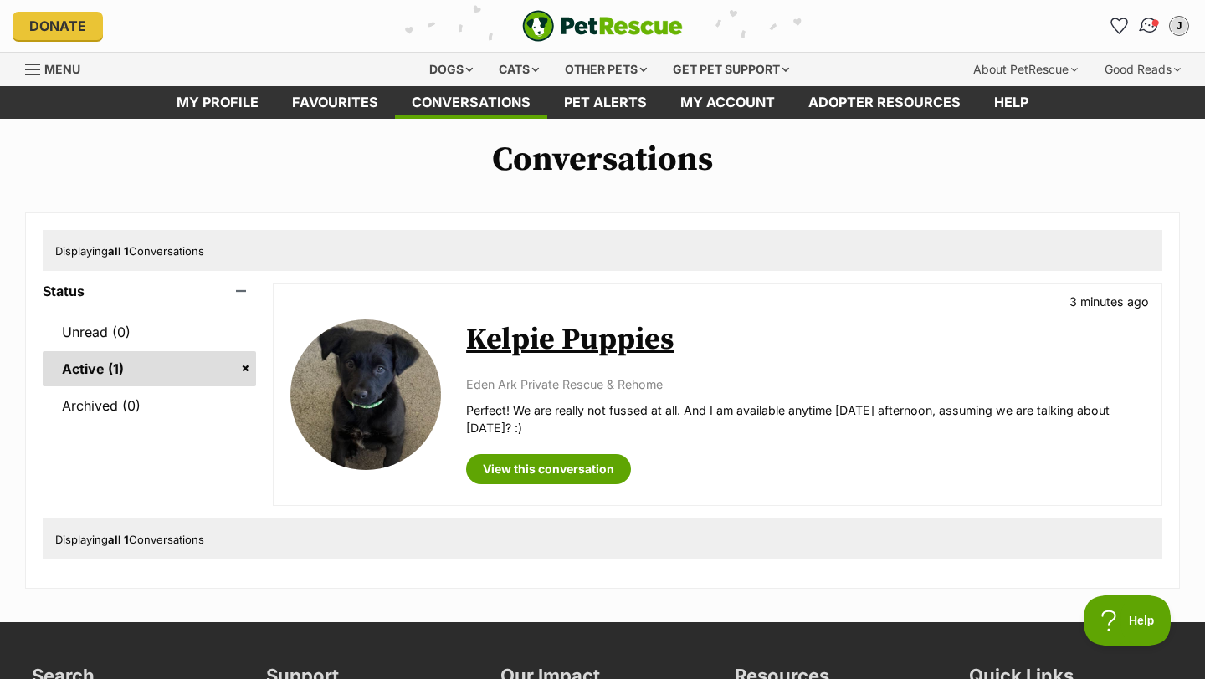
click at [1144, 24] on img "Conversations" at bounding box center [1149, 26] width 23 height 22
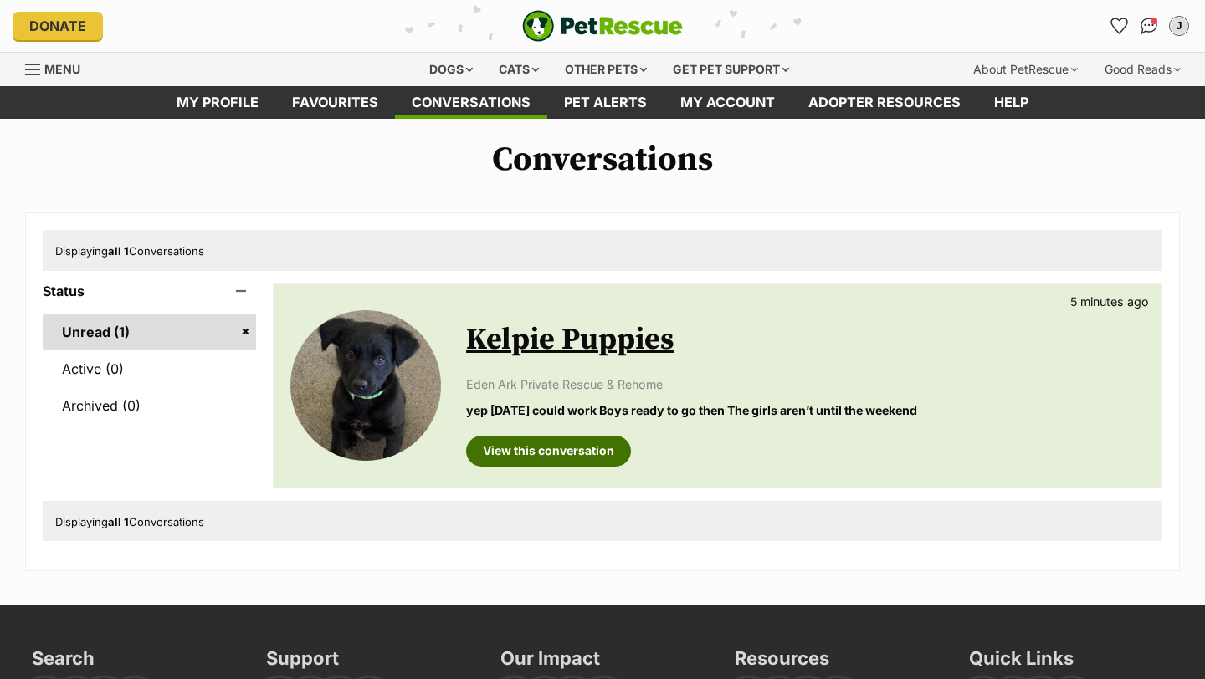
click at [505, 443] on link "View this conversation" at bounding box center [548, 451] width 165 height 30
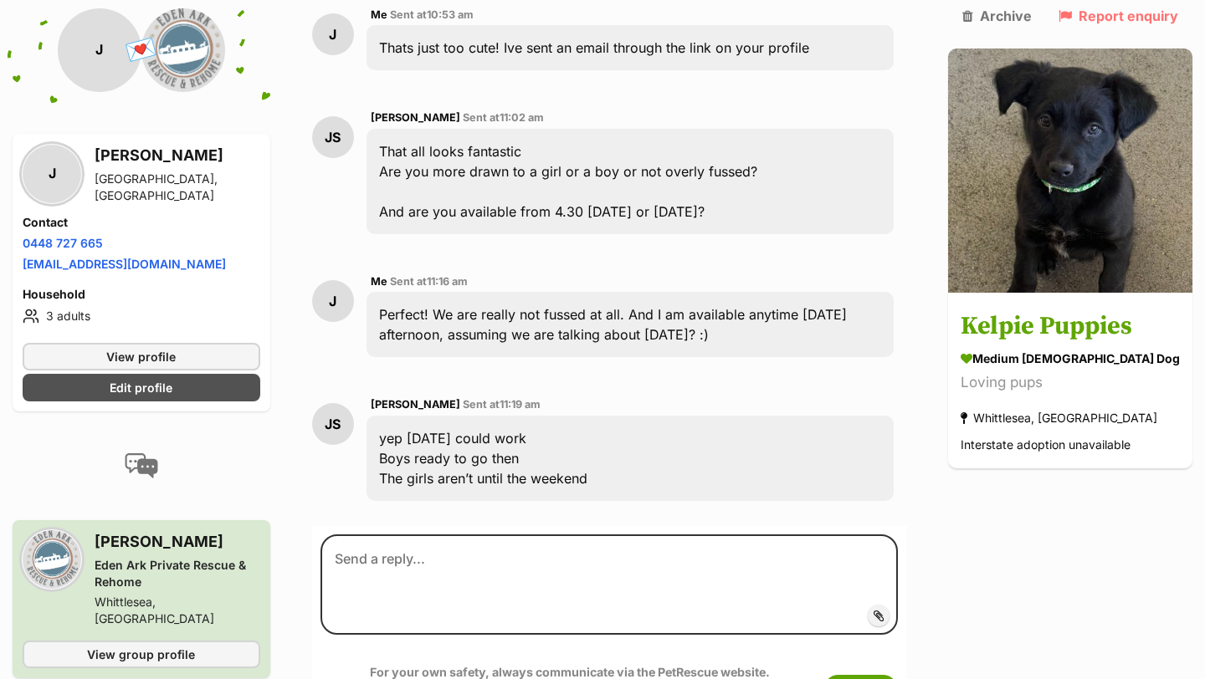
scroll to position [8597, 0]
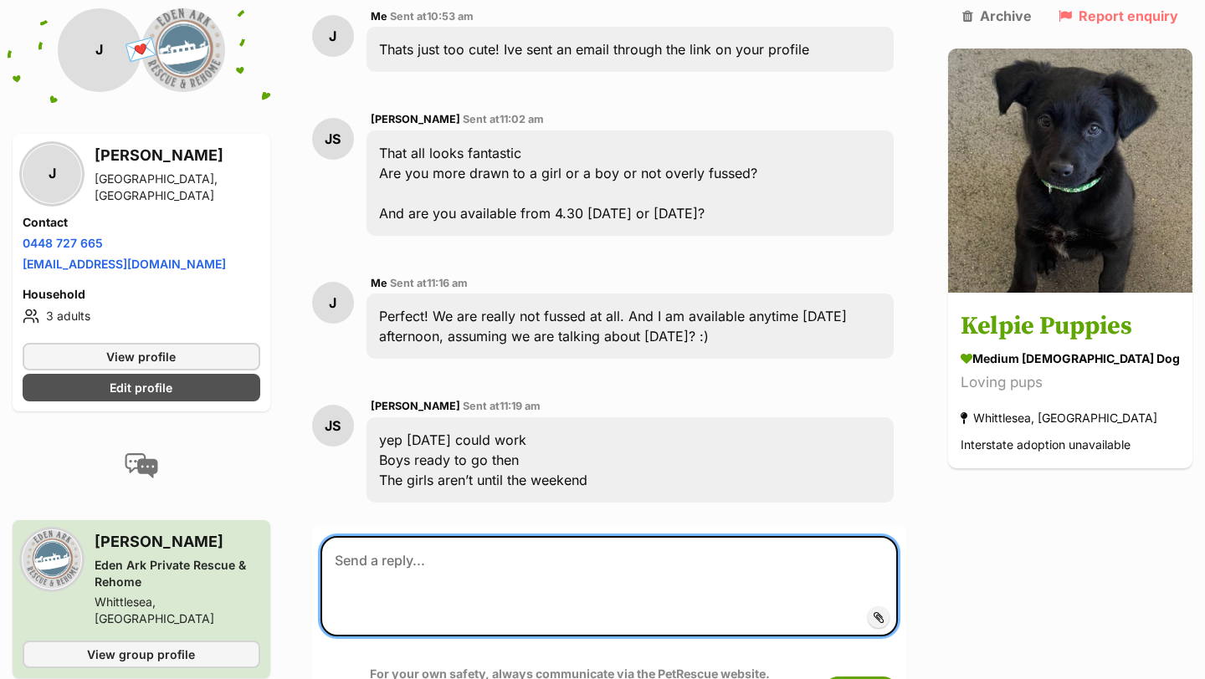
click at [509, 536] on textarea at bounding box center [608, 586] width 577 height 100
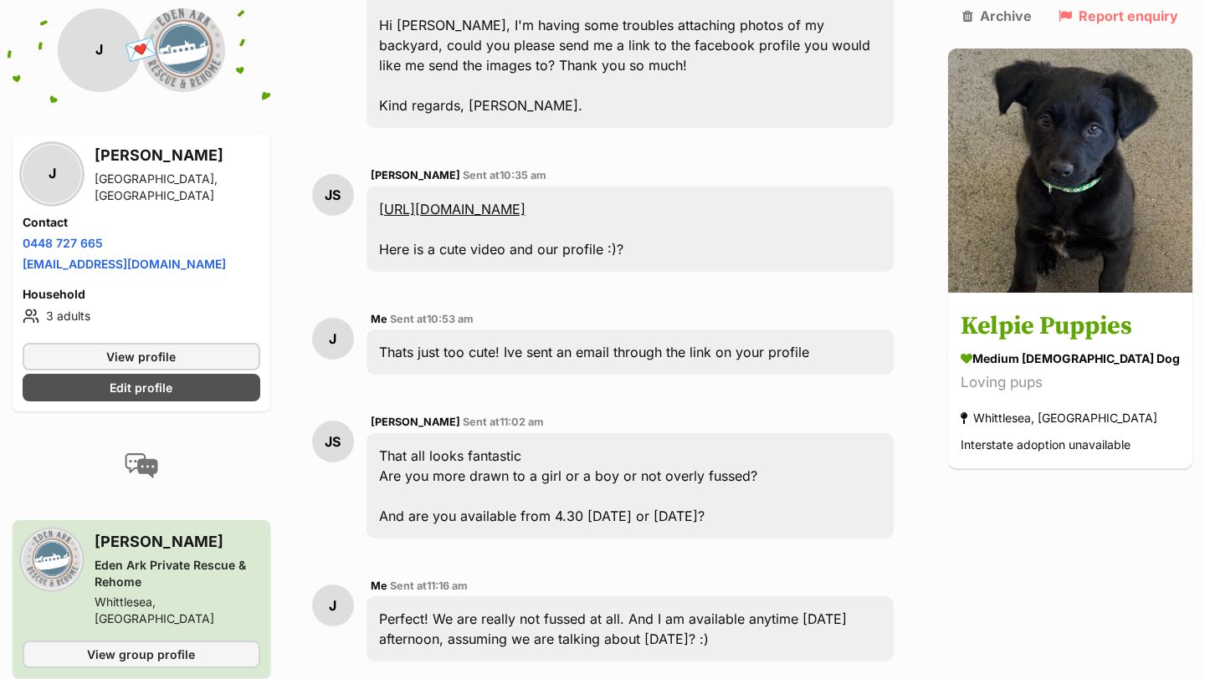
scroll to position [8294, 0]
drag, startPoint x: 600, startPoint y: 604, endPoint x: 683, endPoint y: 602, distance: 82.8
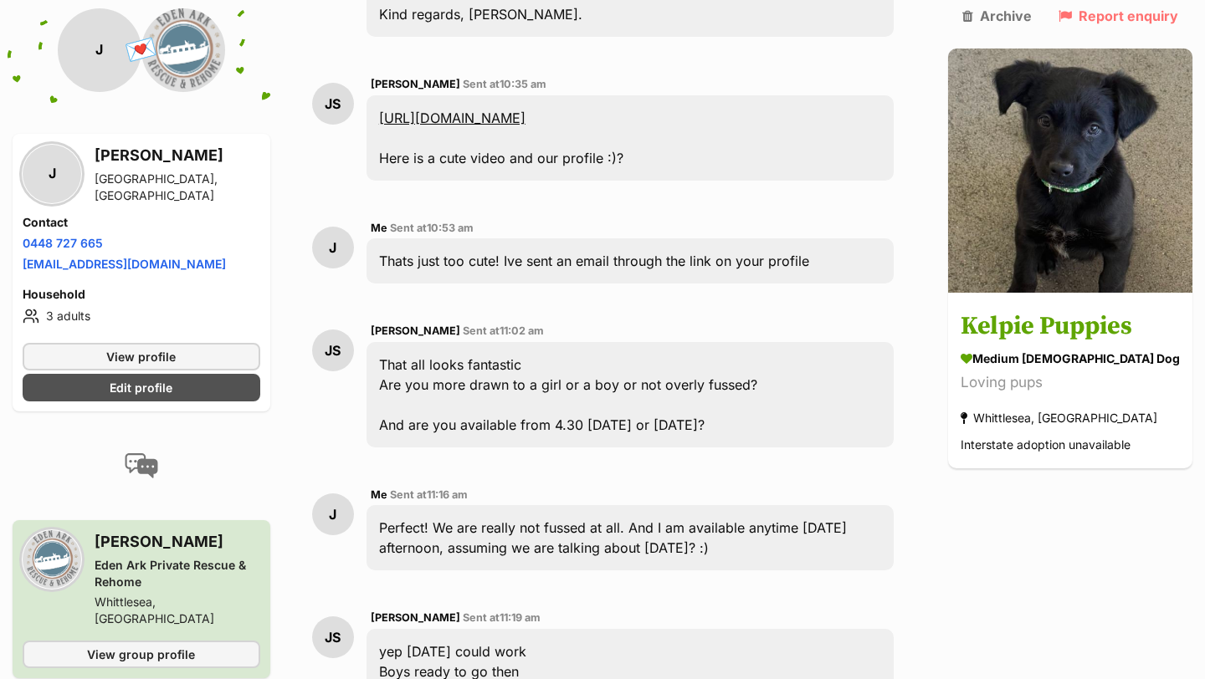
scroll to position [8391, 0]
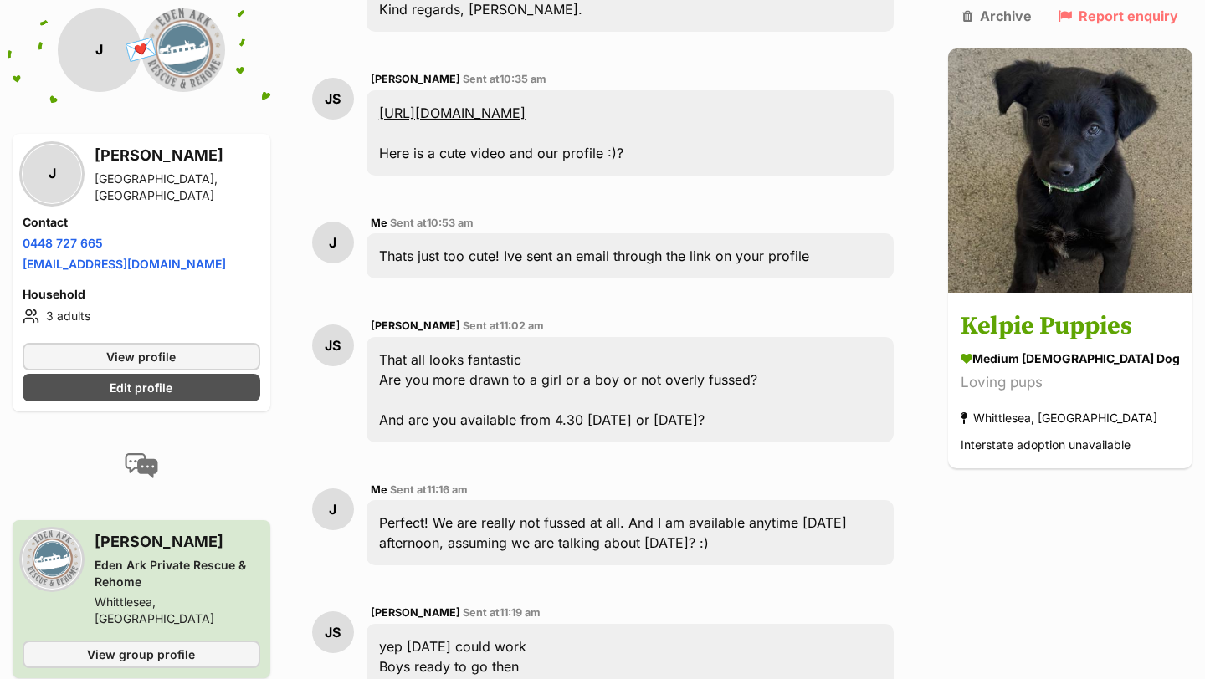
type textarea "Well if tomorrow works for you we can come up then. So anytime after 4:30pm?"
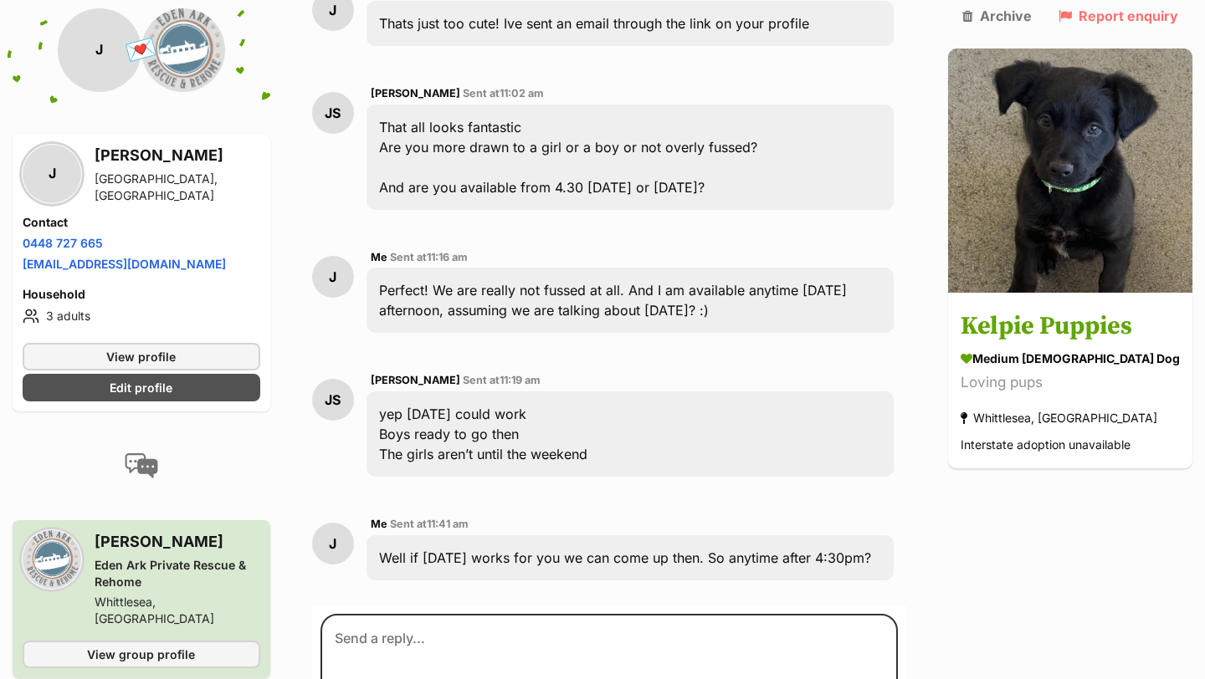
scroll to position [8624, 0]
